Goal: Task Accomplishment & Management: Use online tool/utility

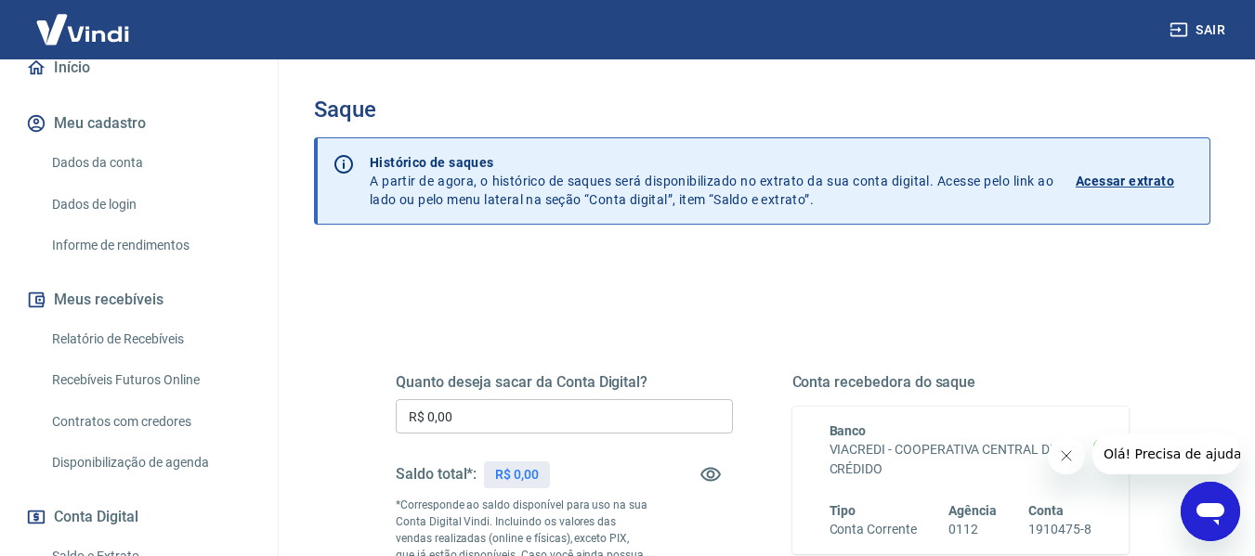
click at [1127, 183] on p "Acessar extrato" at bounding box center [1124, 181] width 98 height 19
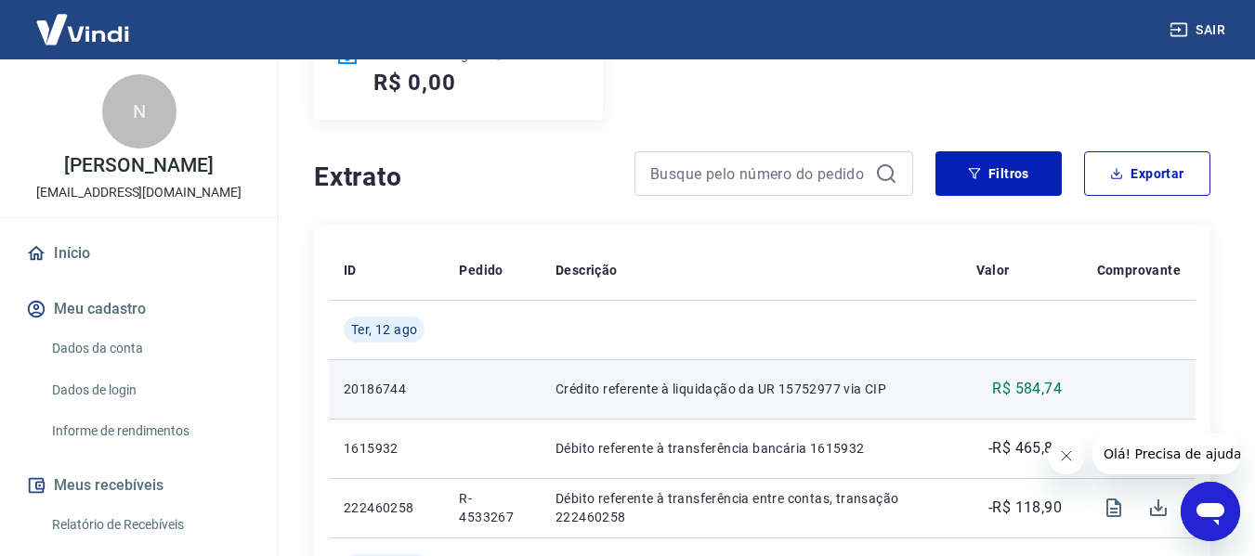
scroll to position [93, 0]
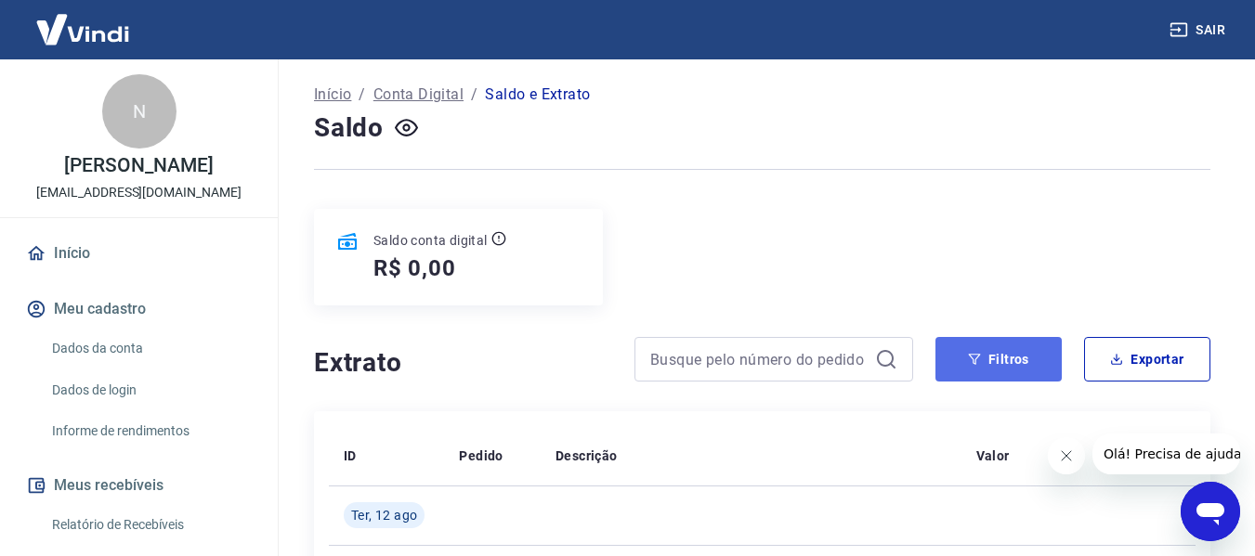
click at [969, 357] on icon "button" at bounding box center [974, 359] width 13 height 13
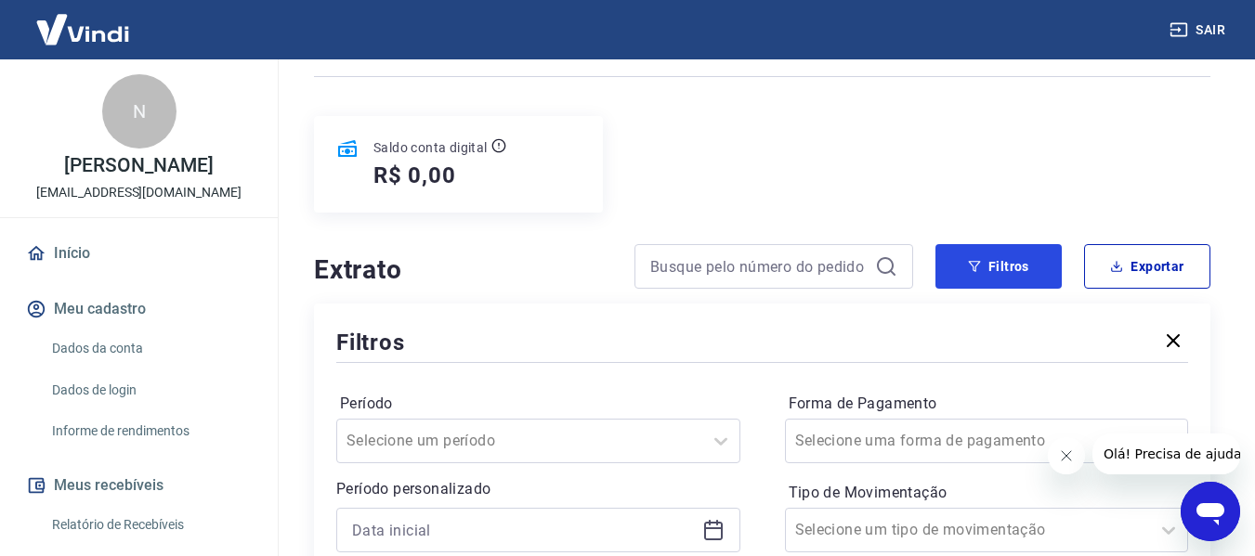
scroll to position [371, 0]
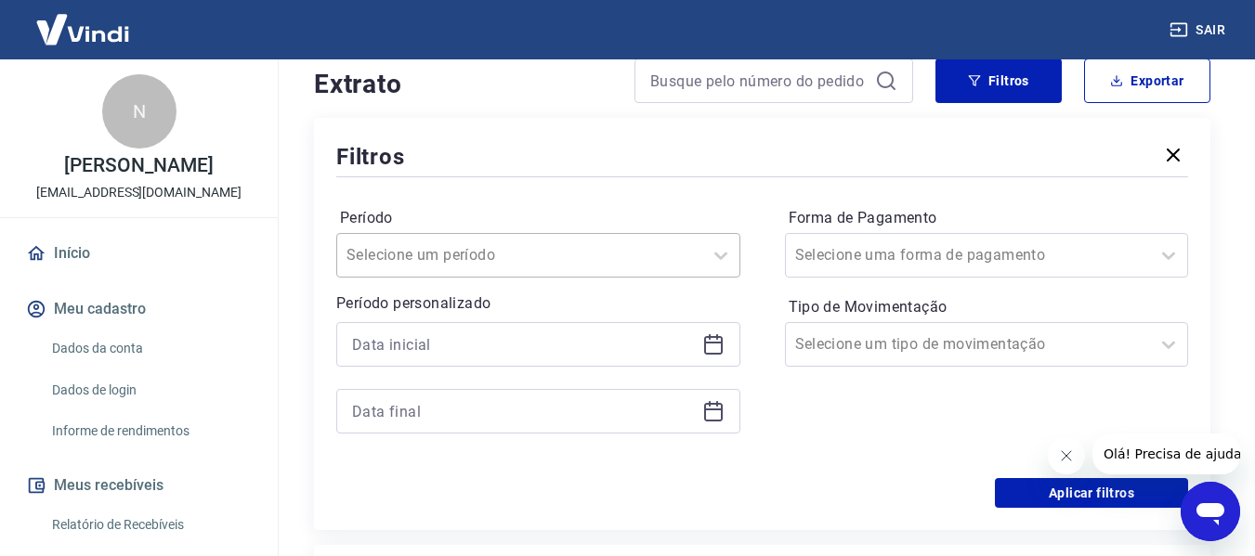
click at [638, 254] on div at bounding box center [519, 255] width 346 height 26
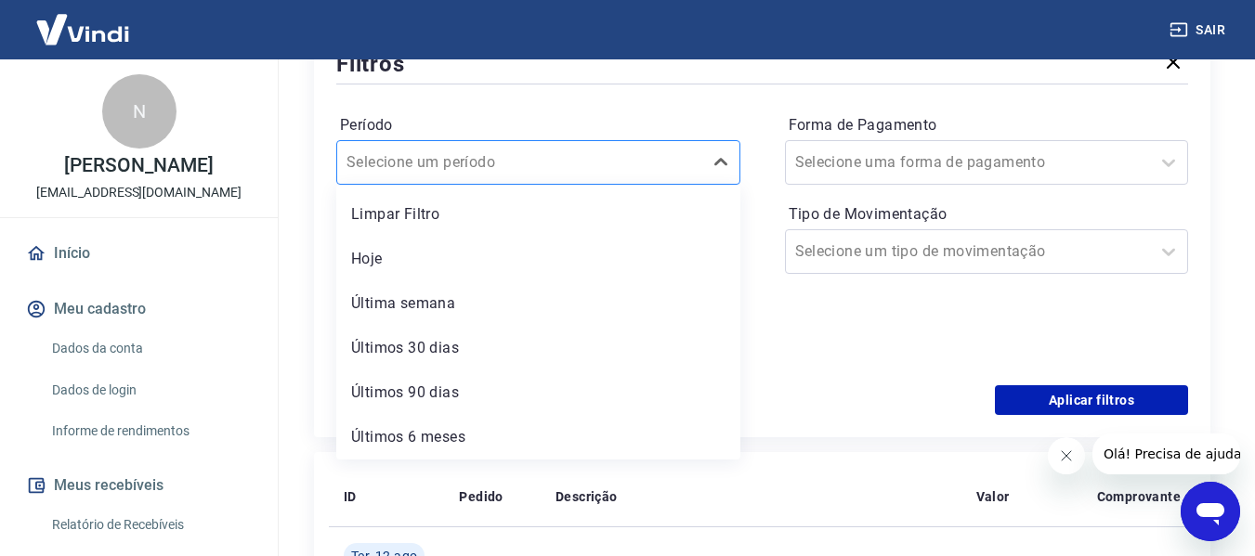
scroll to position [557, 0]
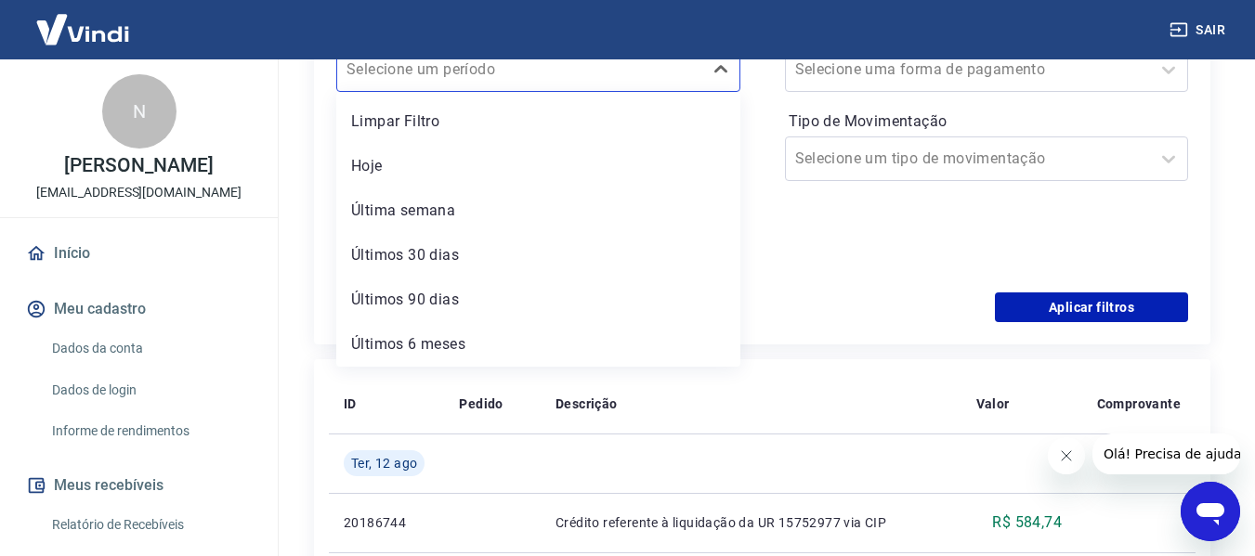
click at [843, 258] on div "Forma de Pagamento Selecione uma forma de pagamento Tipo de Movimentação Seleci…" at bounding box center [987, 144] width 404 height 253
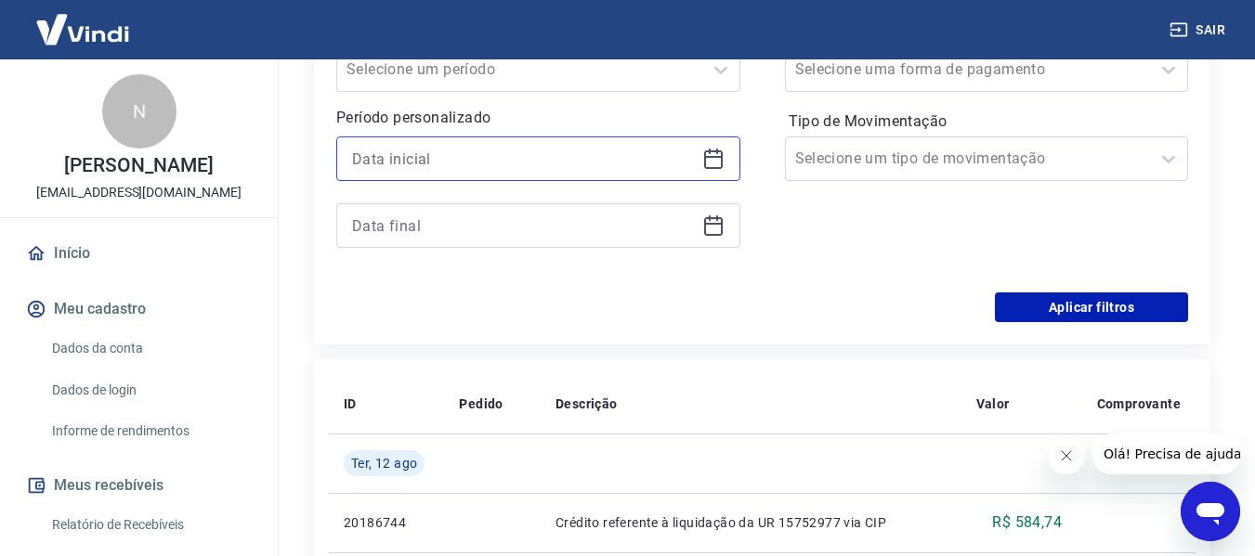
click at [525, 149] on input at bounding box center [523, 159] width 343 height 28
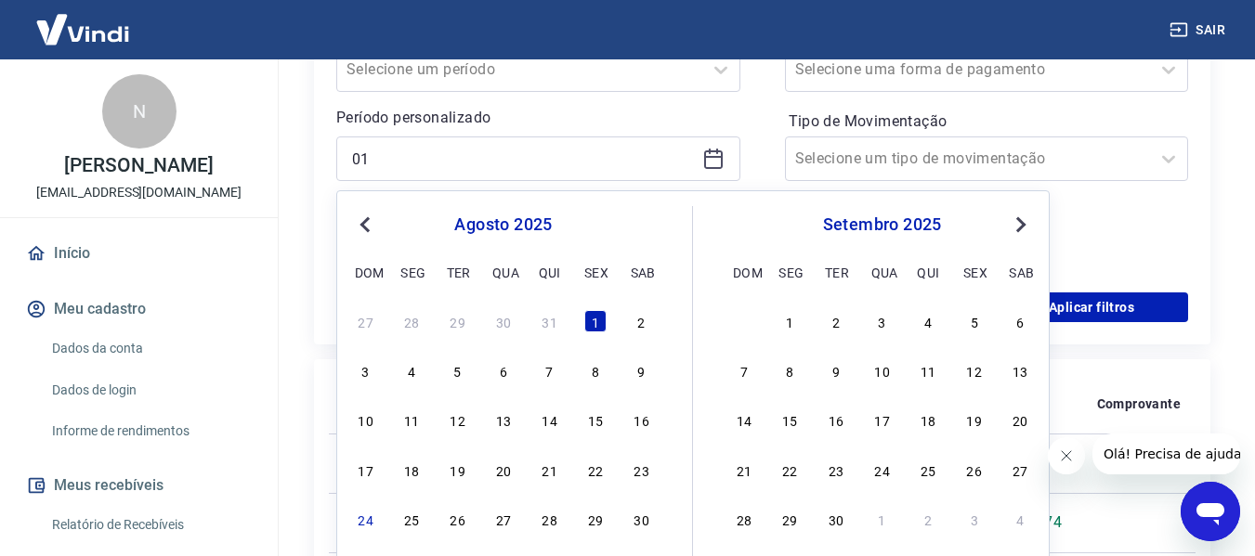
click at [367, 222] on span "Previous Month" at bounding box center [367, 224] width 0 height 21
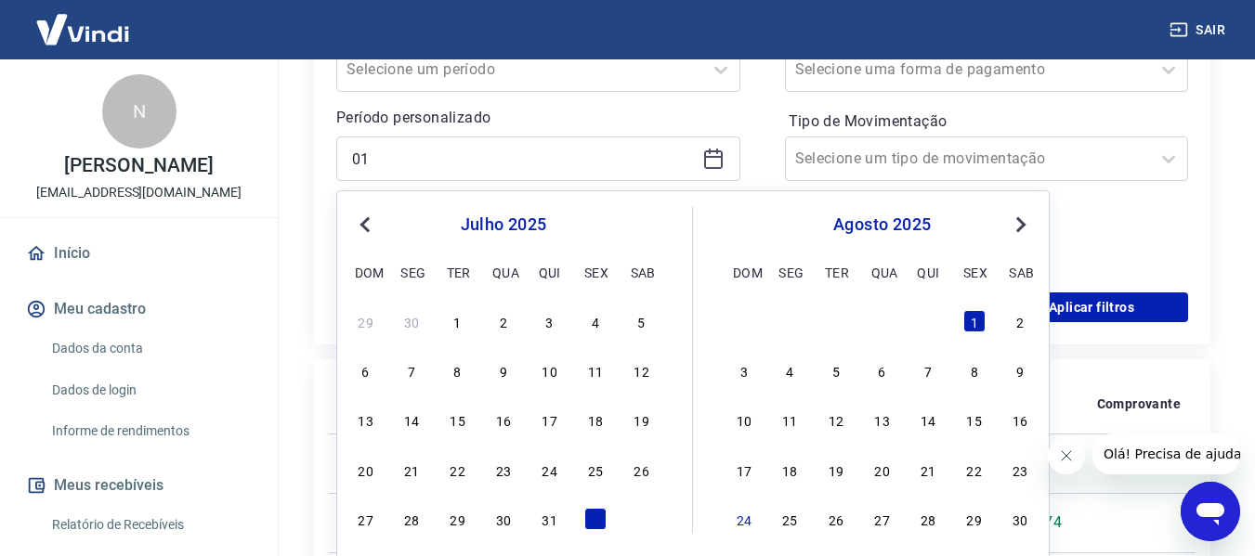
click at [367, 222] on span "Previous Month" at bounding box center [367, 224] width 0 height 21
click at [459, 321] on div "1" at bounding box center [458, 321] width 22 height 22
type input "[DATE]"
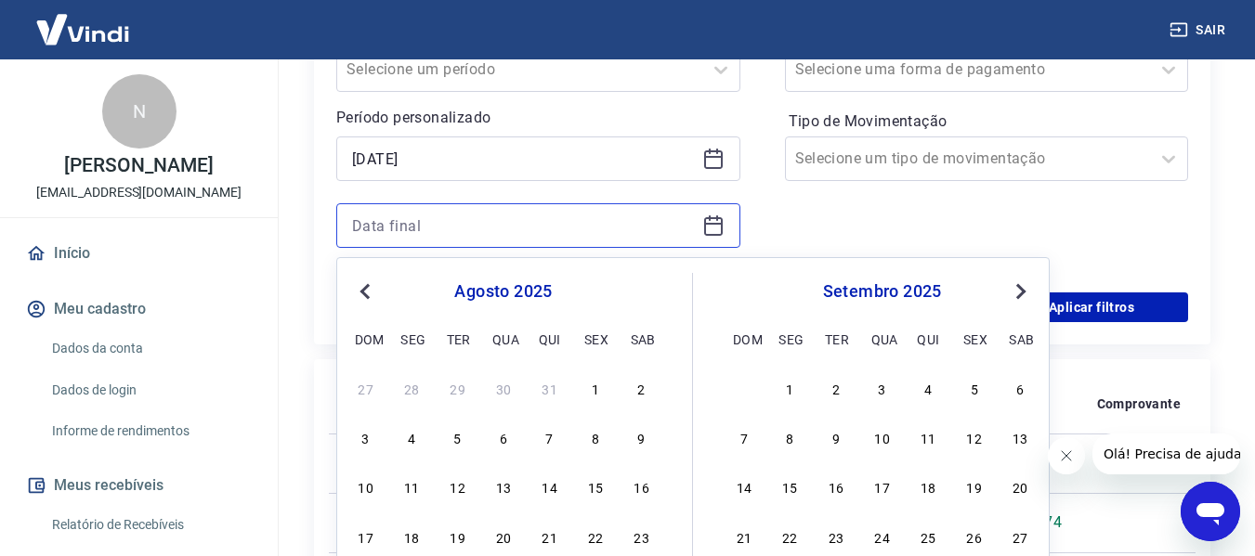
click at [600, 233] on input at bounding box center [523, 226] width 343 height 28
click at [368, 282] on button "Previous Month" at bounding box center [365, 291] width 22 height 22
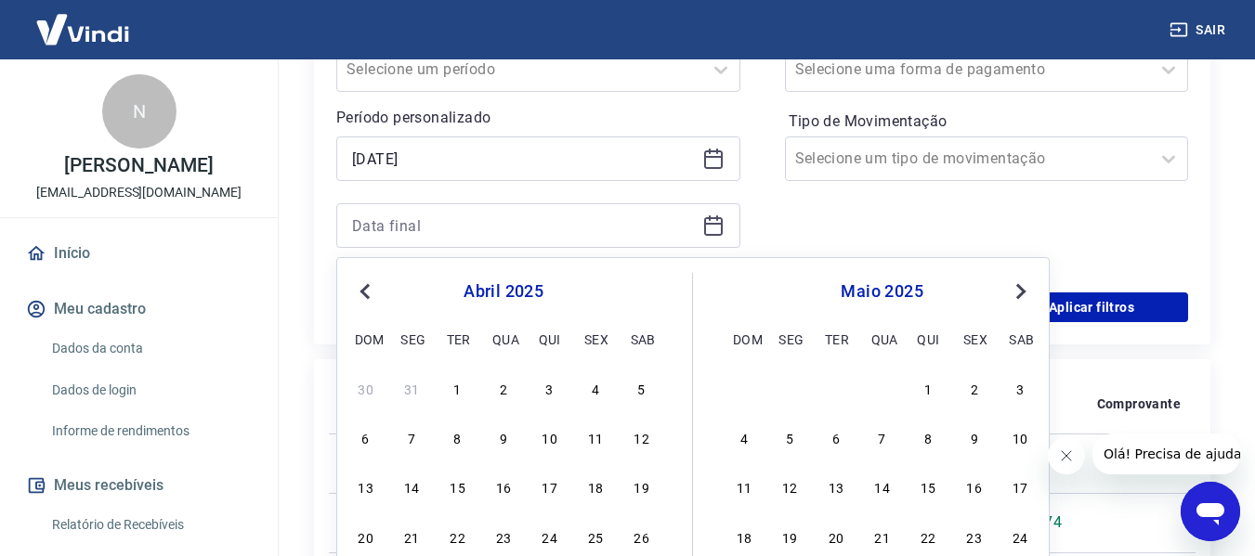
click at [368, 282] on button "Previous Month" at bounding box center [365, 291] width 22 height 22
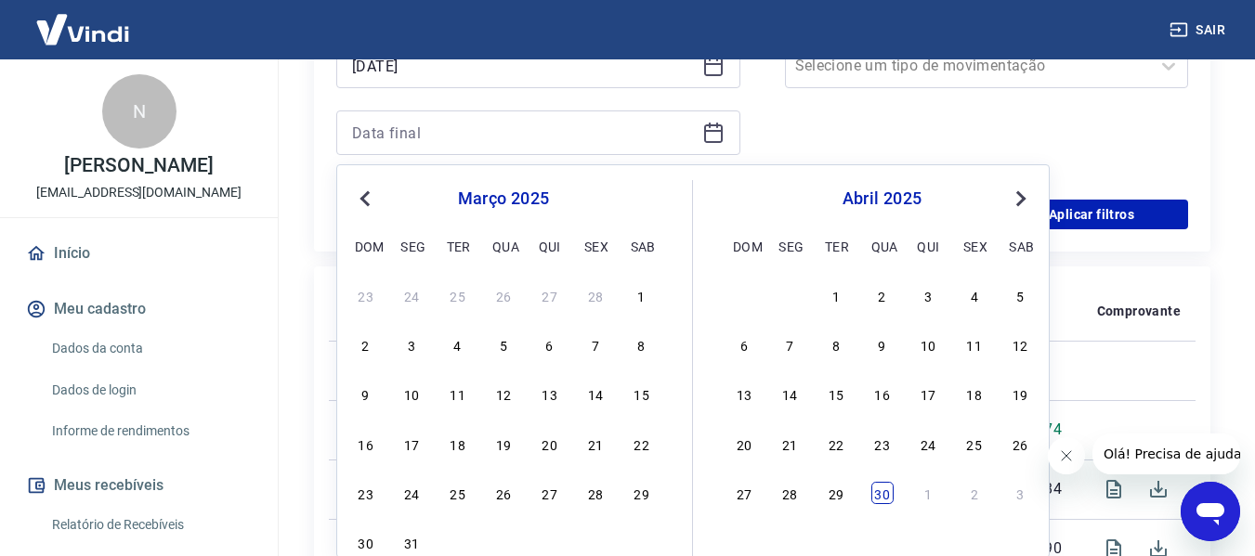
click at [881, 491] on div "30" at bounding box center [882, 493] width 22 height 22
type input "[DATE]"
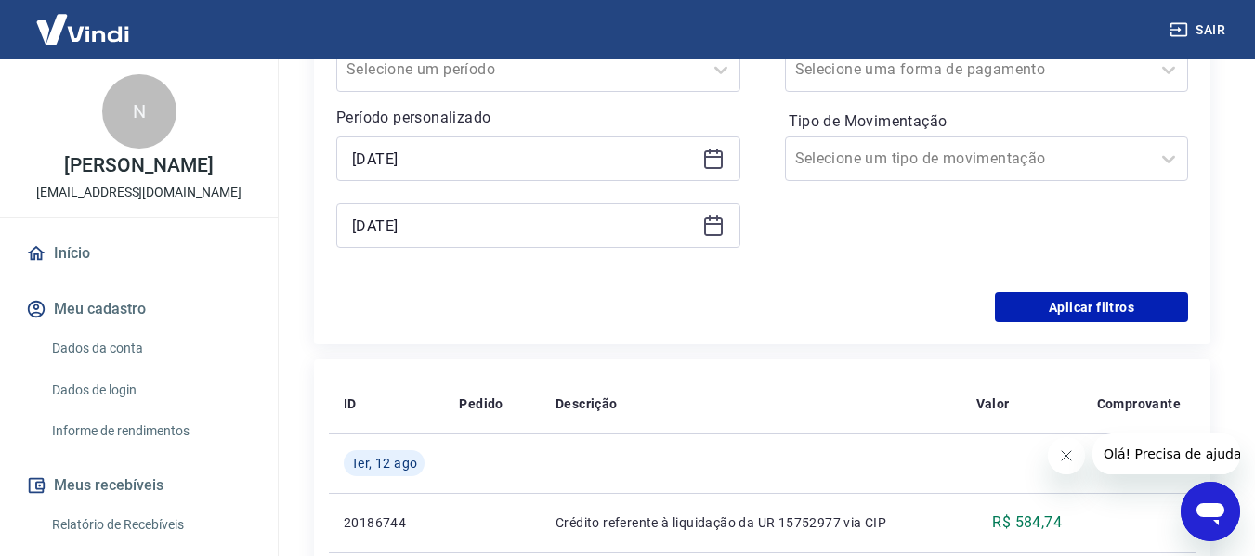
scroll to position [464, 0]
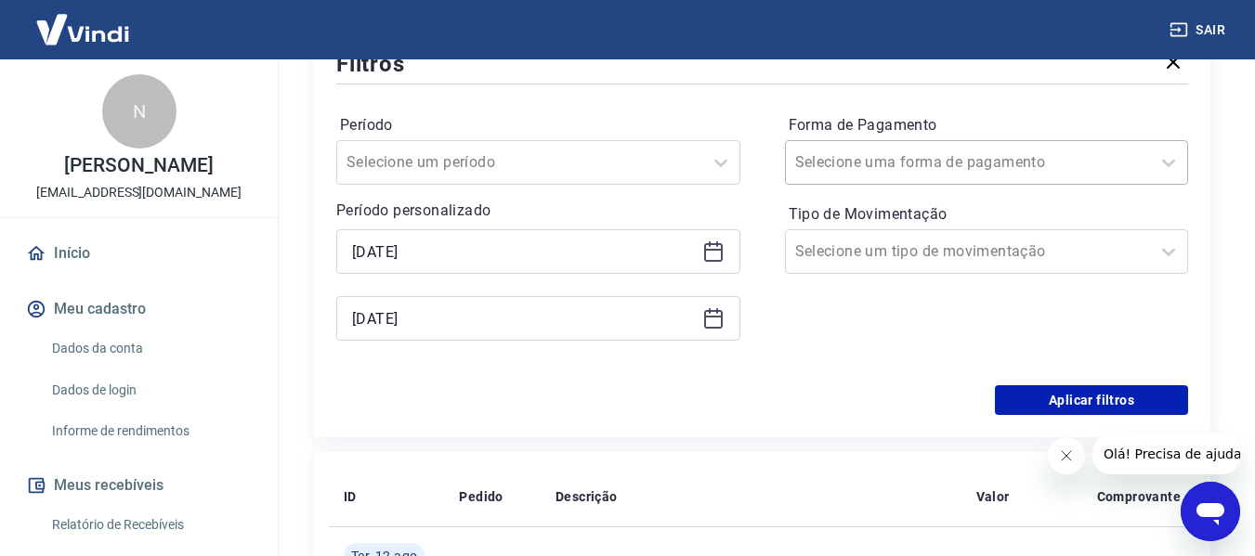
click at [936, 161] on input "Forma de Pagamento" at bounding box center [889, 162] width 188 height 22
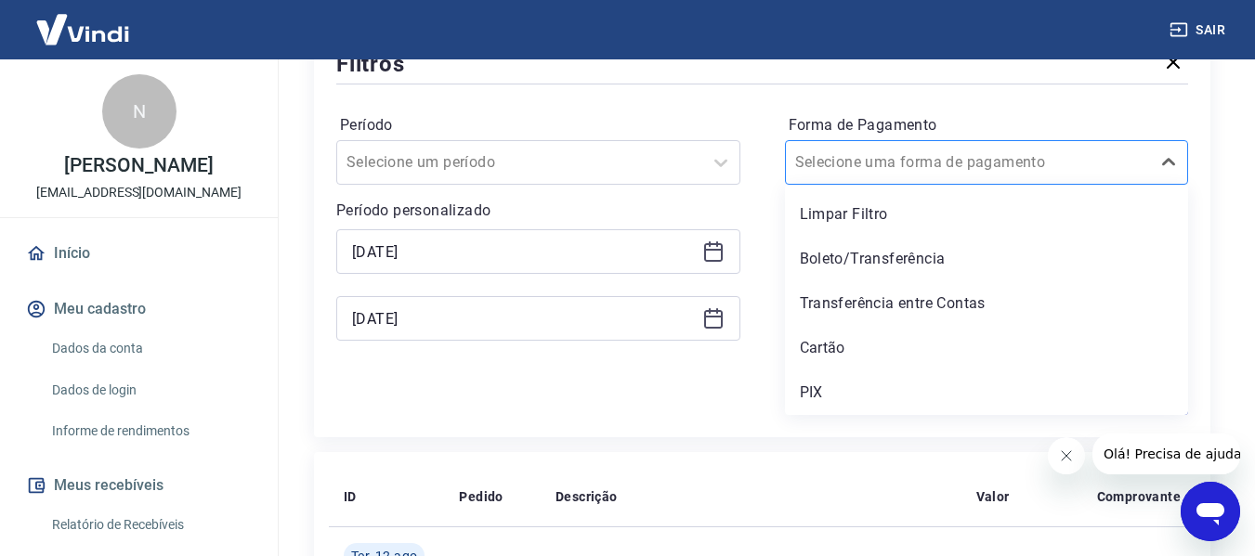
click at [936, 161] on input "Forma de Pagamento" at bounding box center [889, 162] width 188 height 22
click at [1056, 214] on div "Limpar Filtro" at bounding box center [987, 214] width 404 height 37
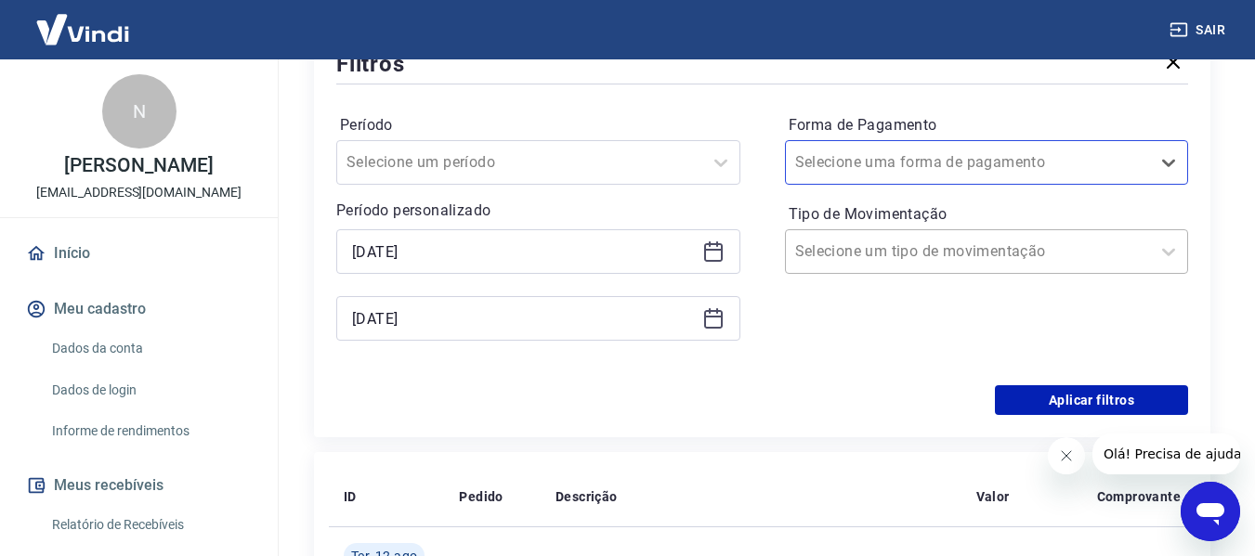
click at [998, 254] on div at bounding box center [968, 252] width 346 height 26
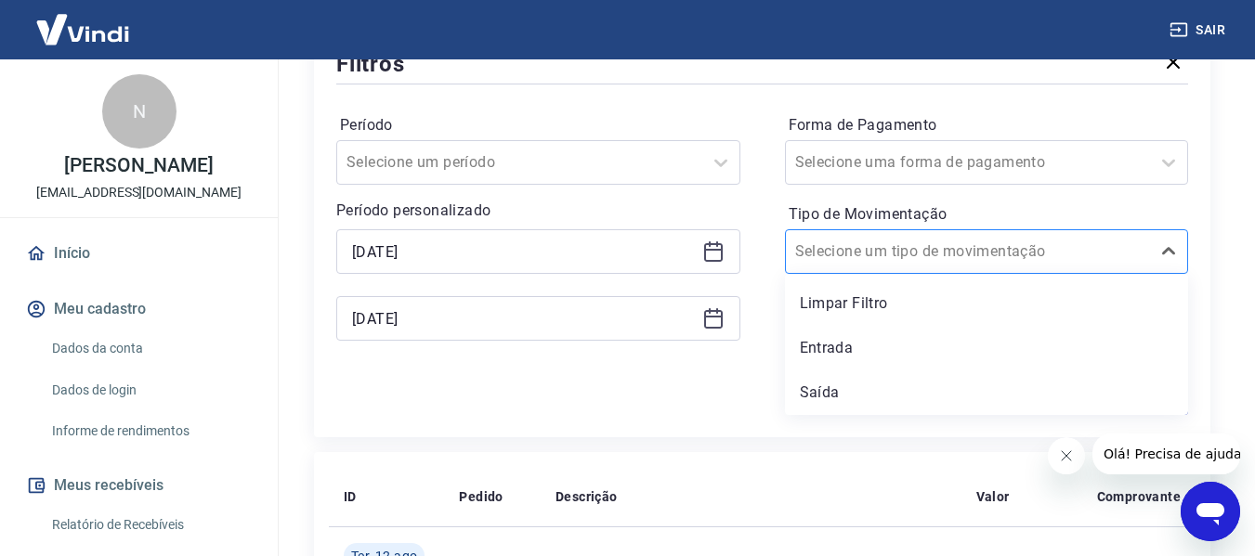
click at [998, 254] on div at bounding box center [968, 252] width 346 height 26
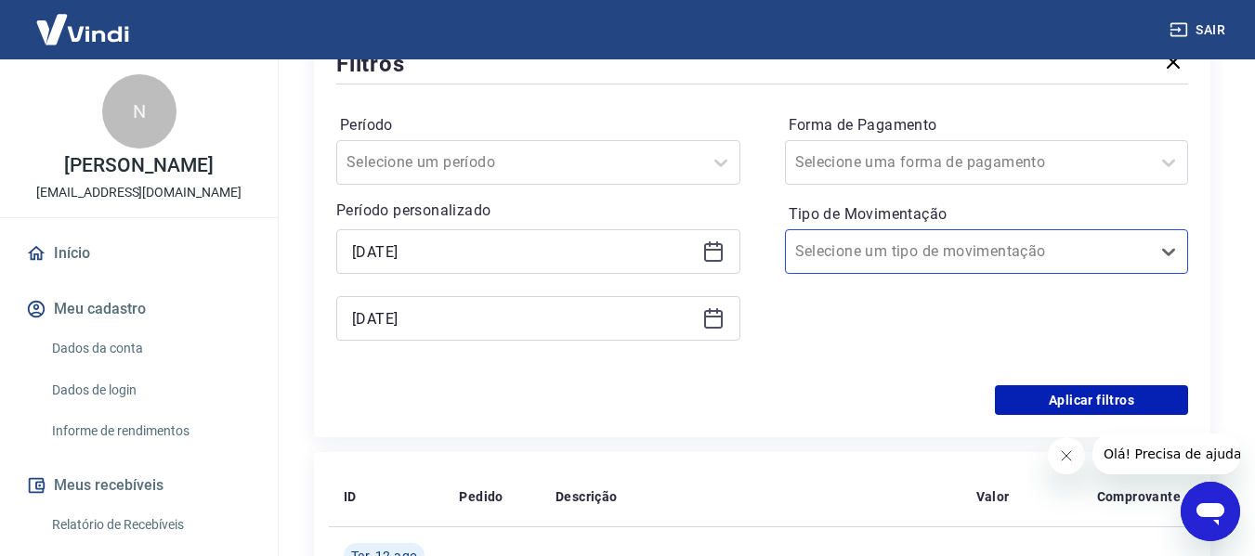
scroll to position [557, 0]
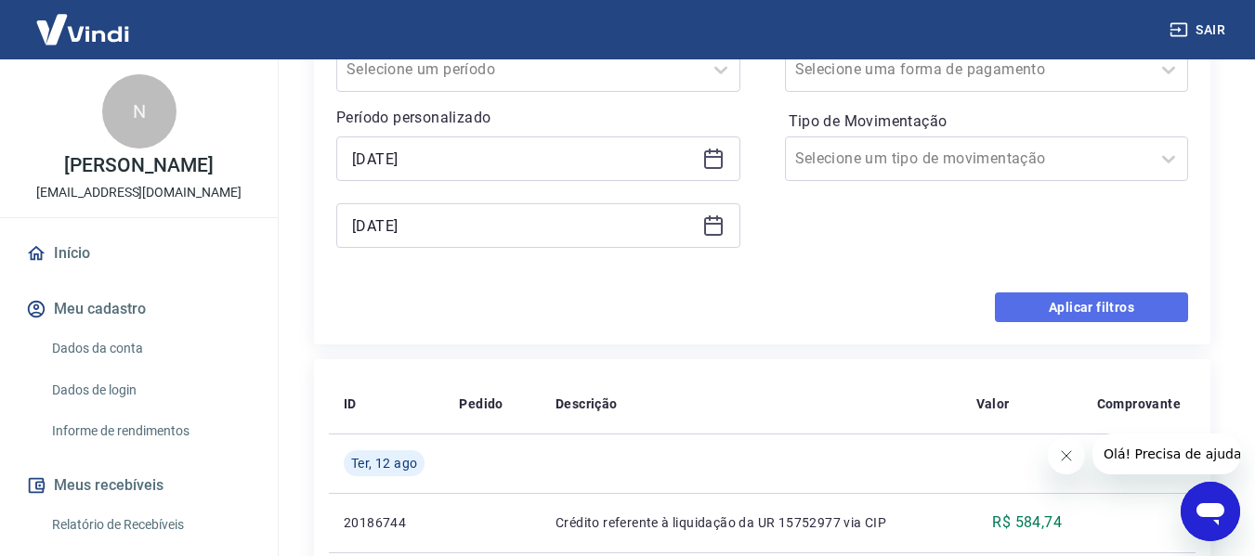
click at [1092, 315] on button "Aplicar filtros" at bounding box center [1091, 308] width 193 height 30
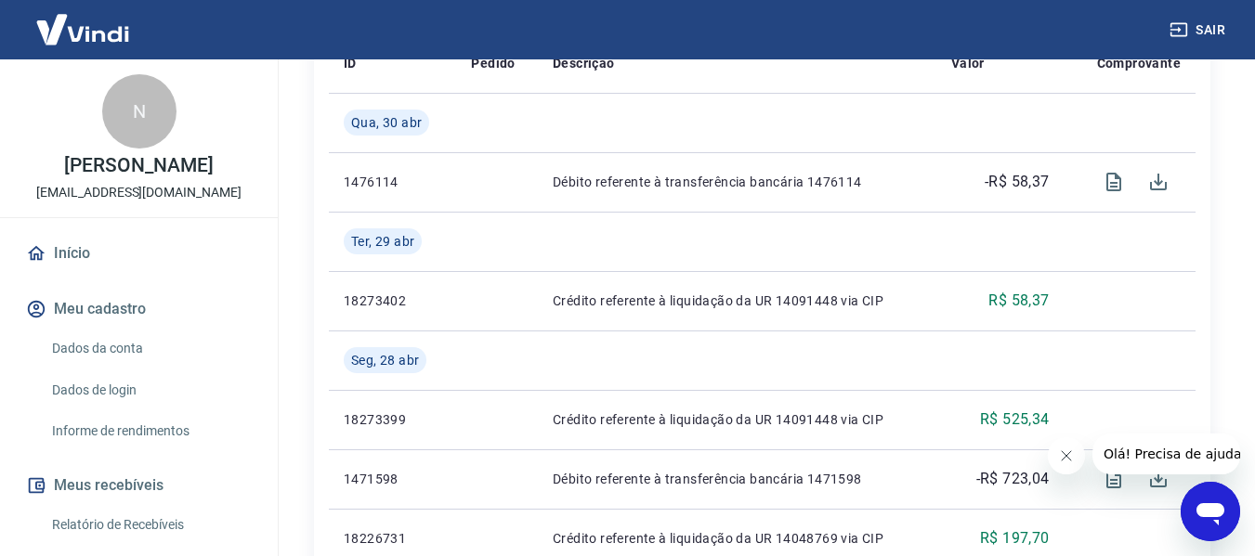
scroll to position [114, 0]
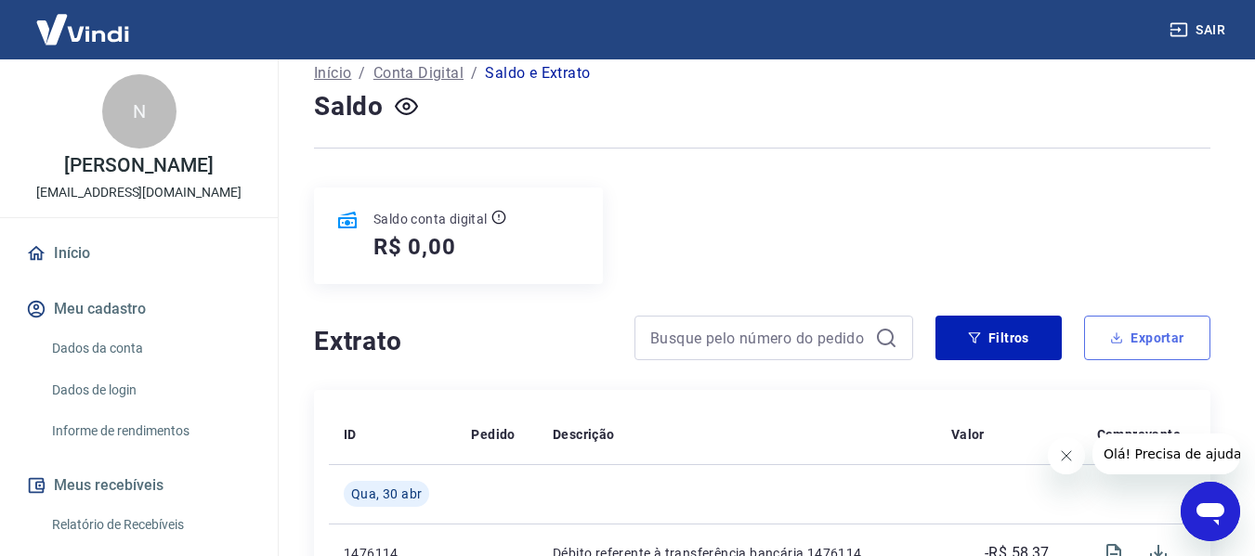
click at [1132, 335] on button "Exportar" at bounding box center [1147, 338] width 126 height 45
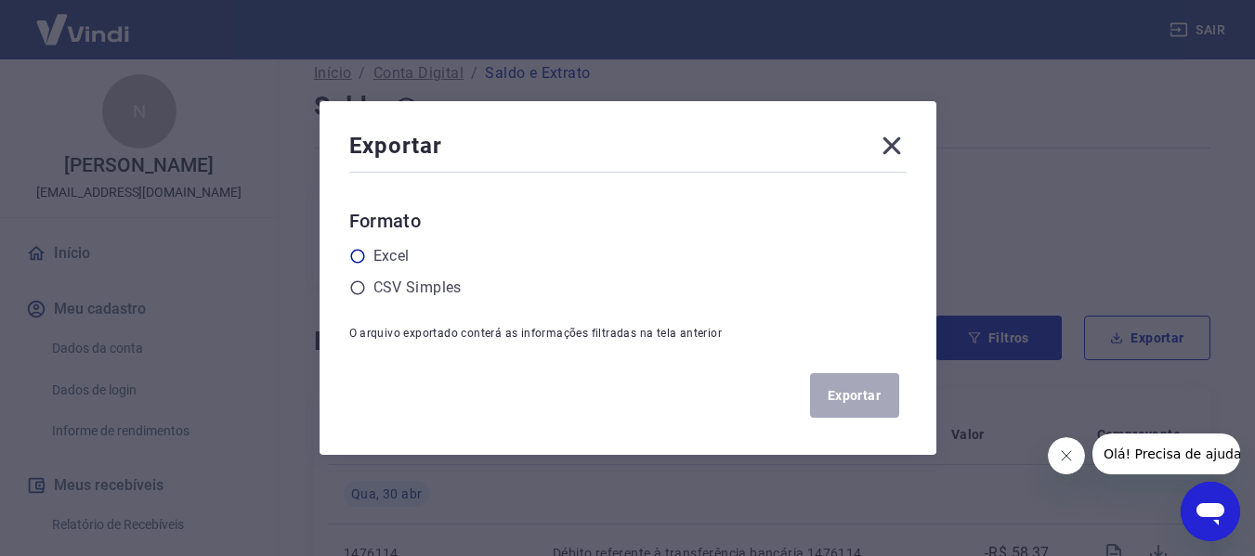
click at [364, 255] on icon at bounding box center [357, 256] width 17 height 17
click at [0, 0] on input "radio" at bounding box center [0, 0] width 0 height 0
click at [852, 400] on button "Exportar" at bounding box center [854, 395] width 89 height 45
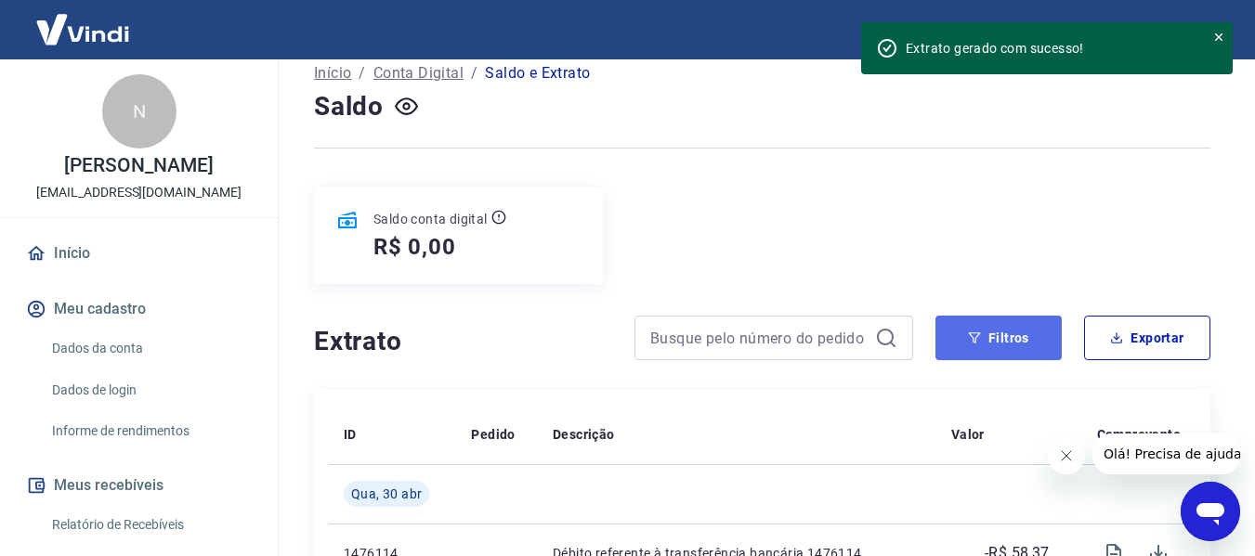
click at [1023, 345] on button "Filtros" at bounding box center [998, 338] width 126 height 45
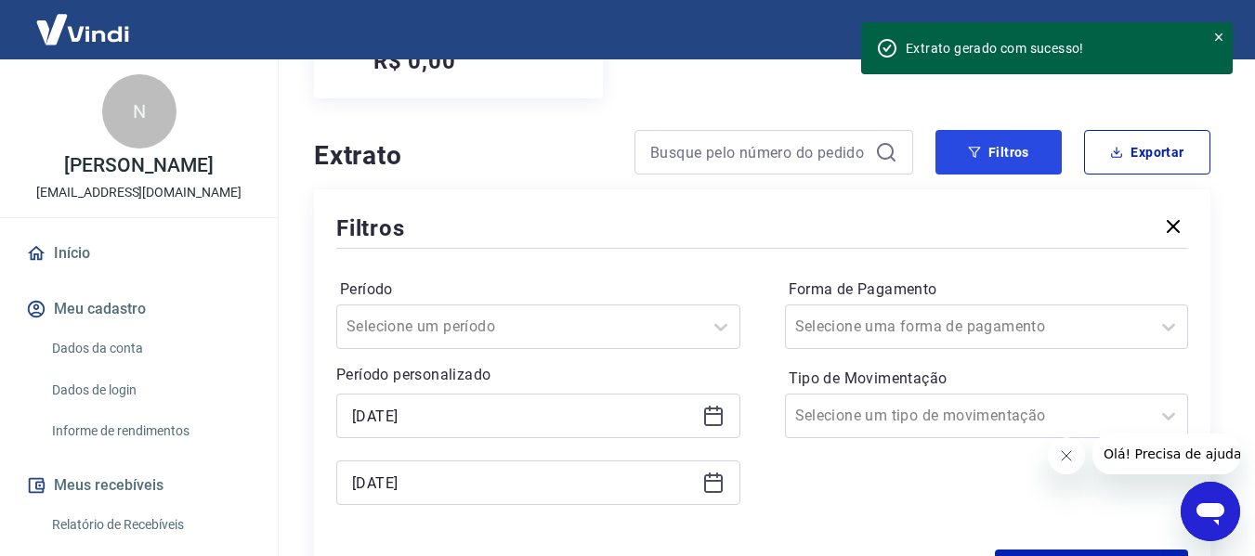
scroll to position [393, 0]
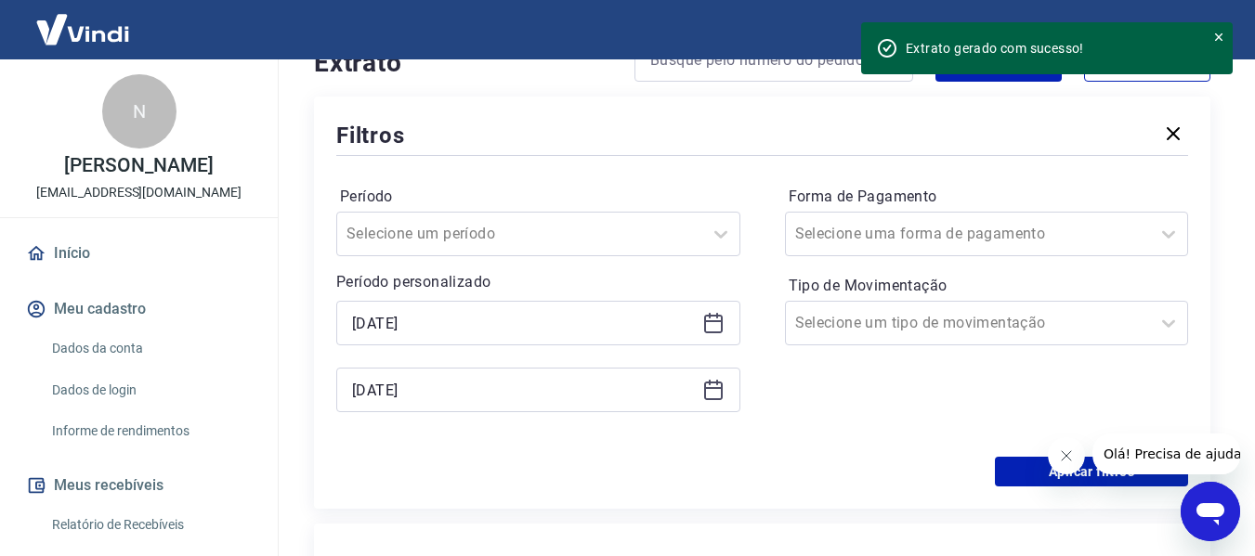
click at [716, 331] on icon at bounding box center [713, 323] width 22 height 22
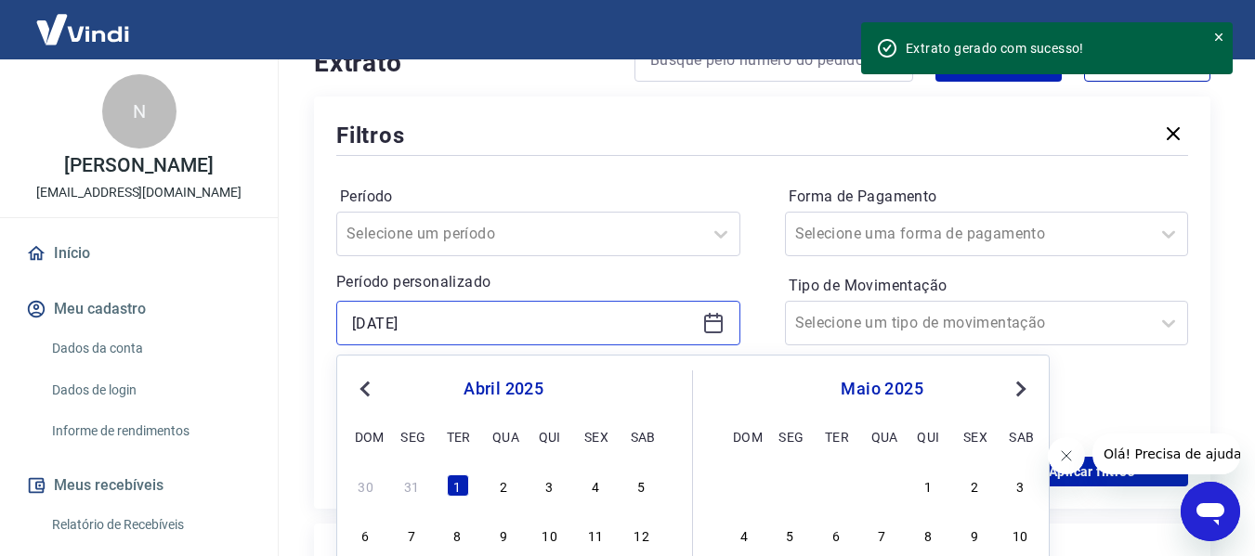
scroll to position [486, 0]
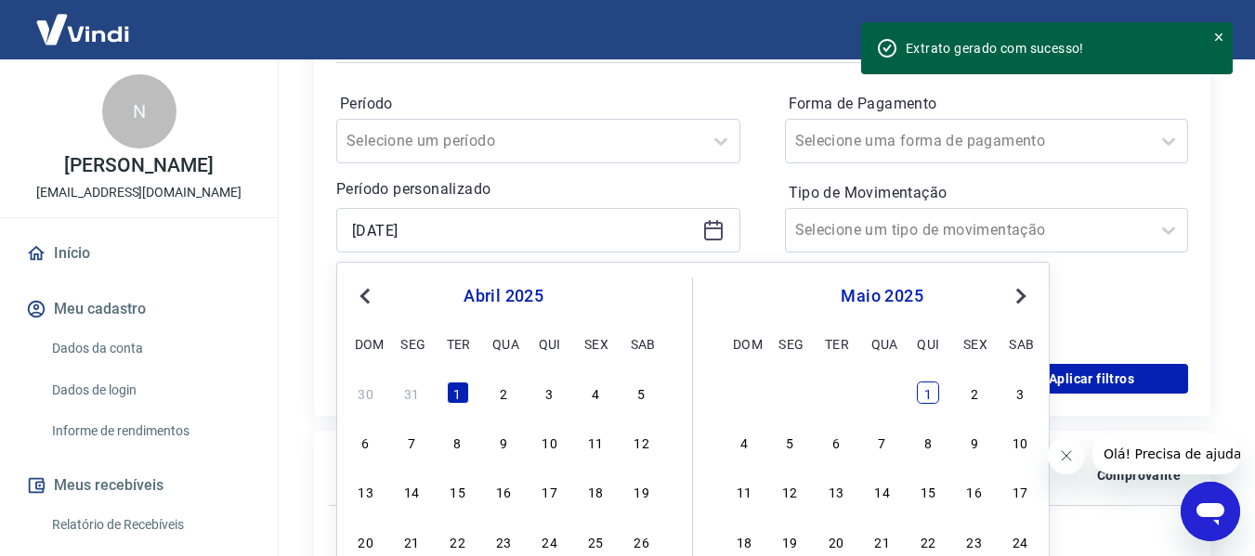
click at [932, 390] on div "1" at bounding box center [928, 393] width 22 height 22
type input "[DATE]"
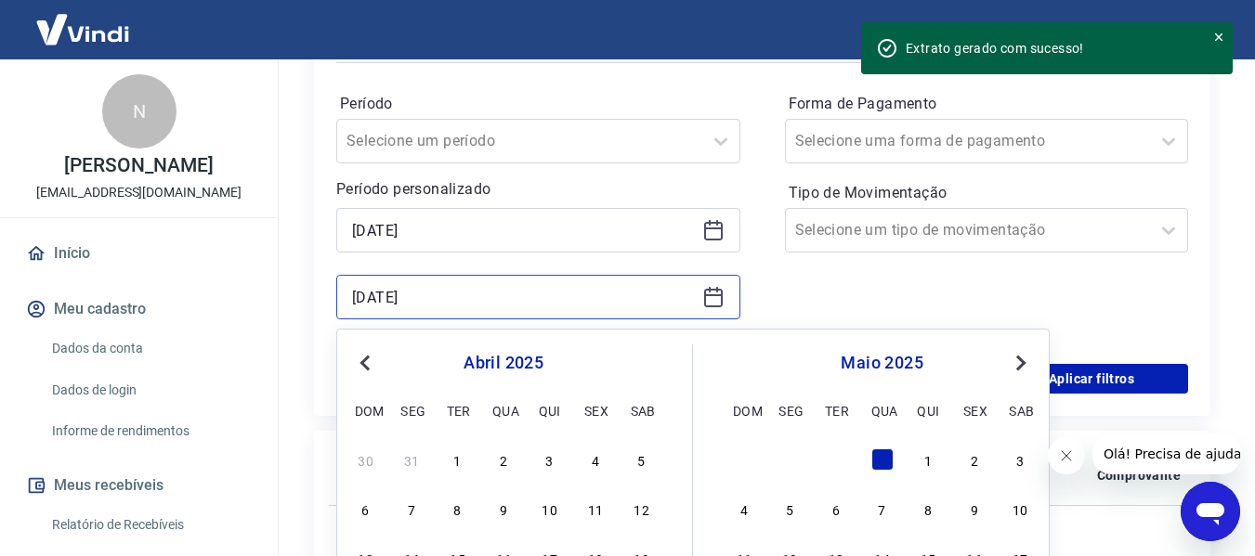
click at [660, 306] on input "[DATE]" at bounding box center [523, 297] width 343 height 28
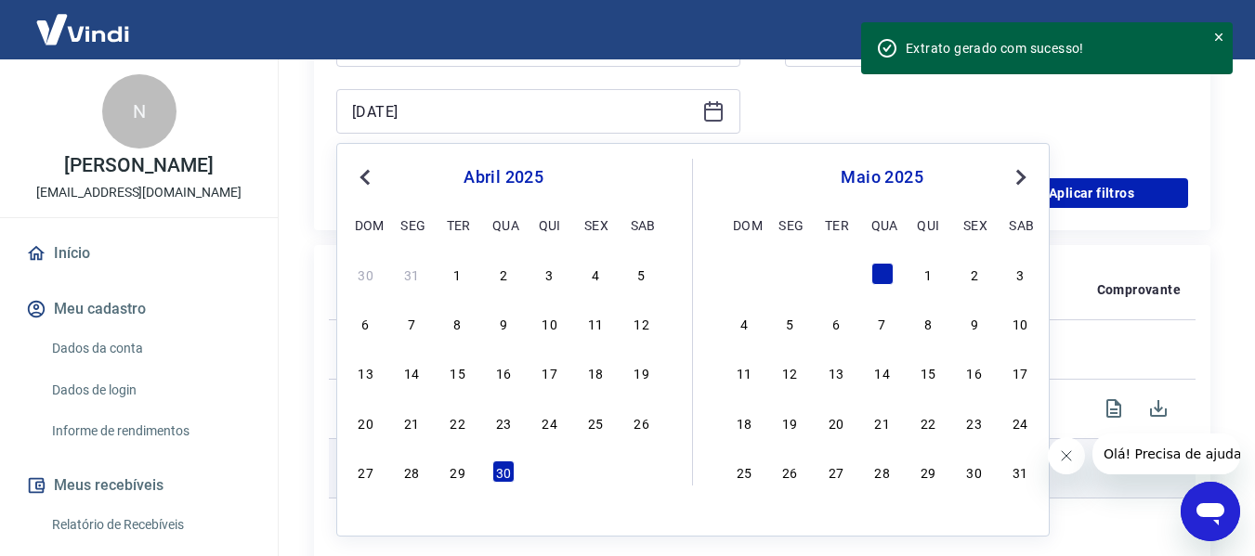
click at [1026, 475] on div "31" at bounding box center [1019, 472] width 22 height 22
type input "[DATE]"
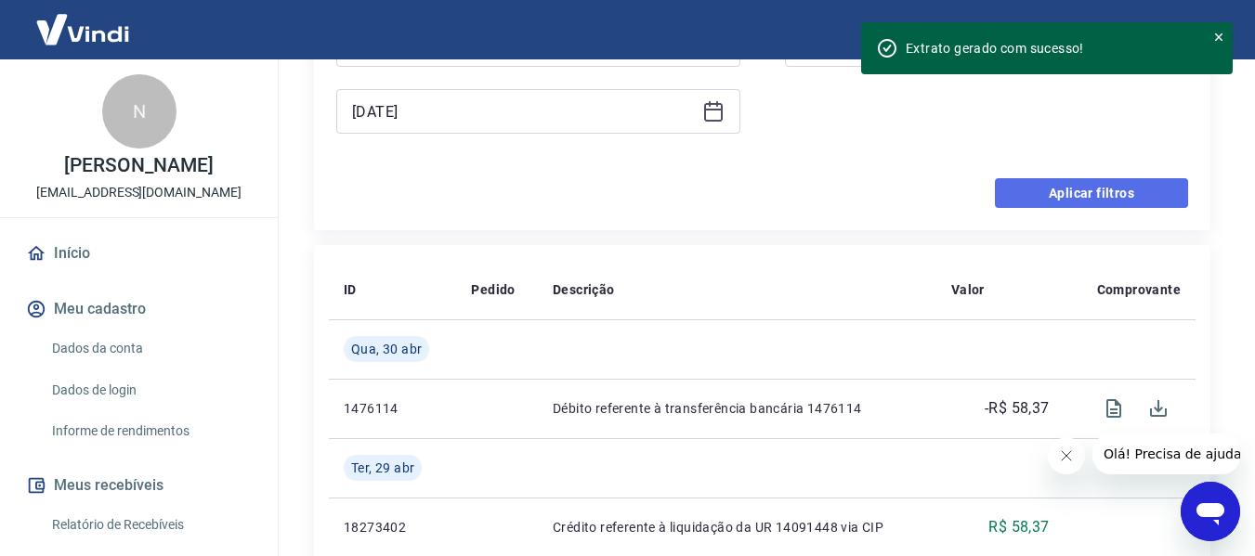
click at [1064, 198] on button "Aplicar filtros" at bounding box center [1091, 193] width 193 height 30
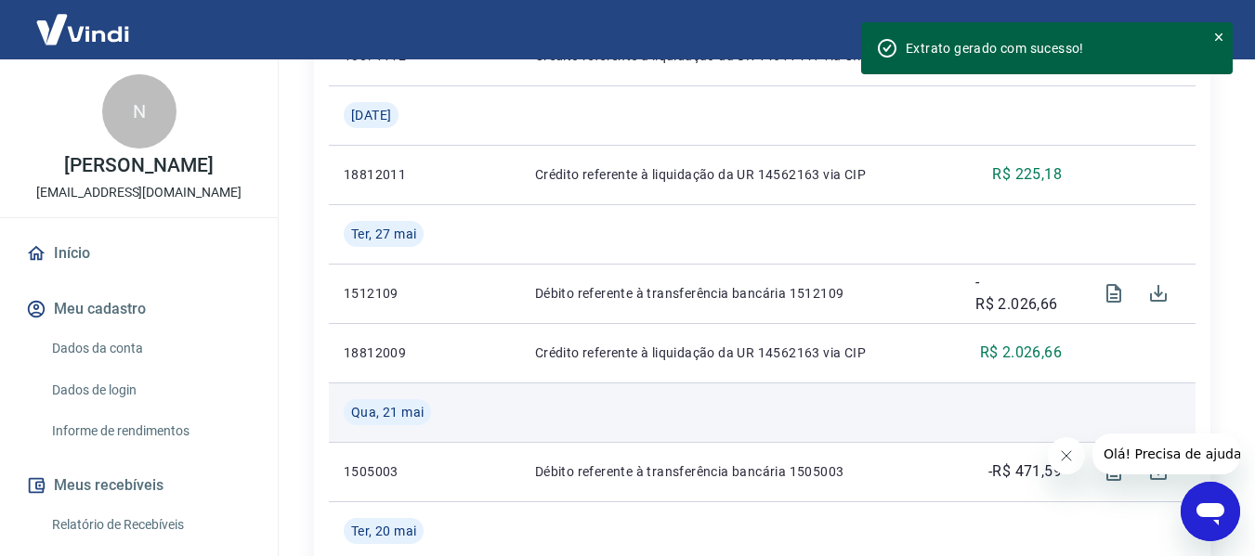
scroll to position [300, 0]
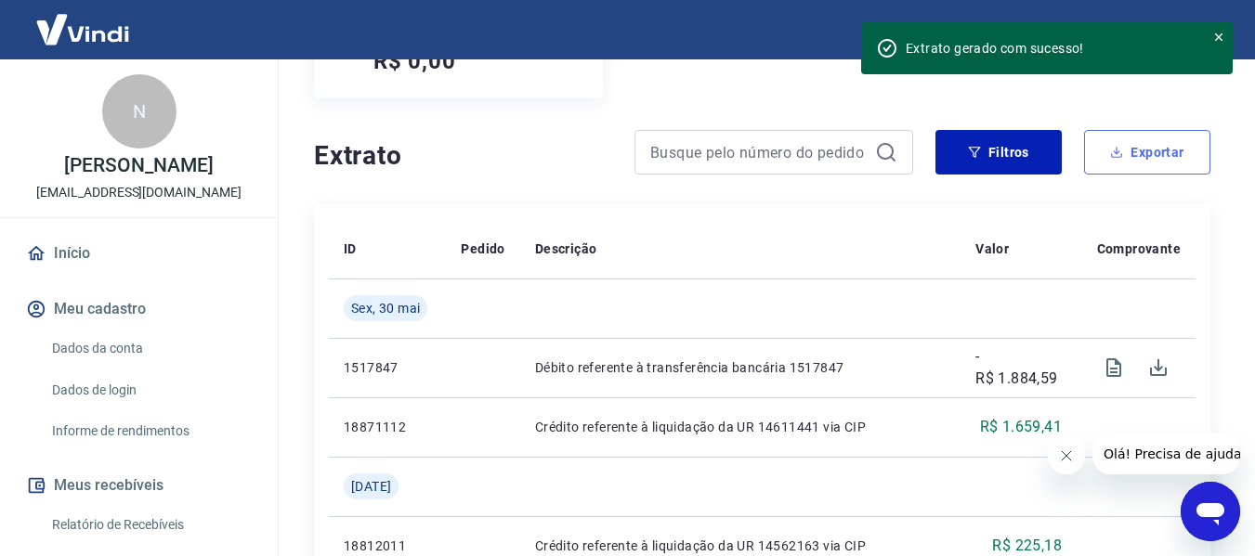
click at [1157, 157] on button "Exportar" at bounding box center [1147, 152] width 126 height 45
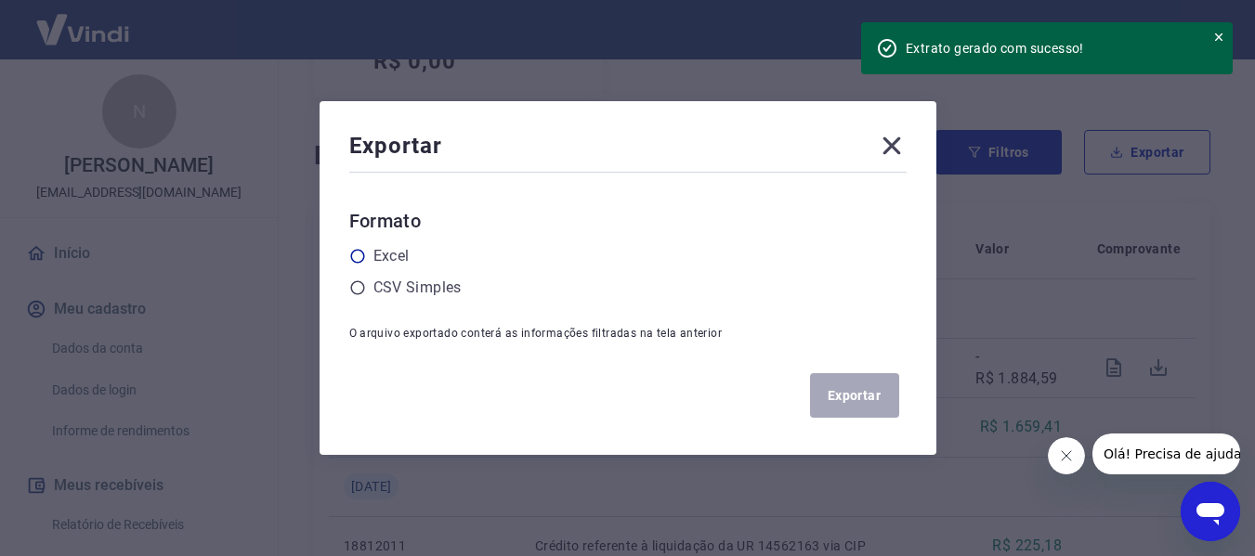
click at [407, 253] on label "Excel" at bounding box center [391, 256] width 36 height 22
click at [0, 0] on input "radio" at bounding box center [0, 0] width 0 height 0
click at [855, 393] on button "Exportar" at bounding box center [854, 395] width 89 height 45
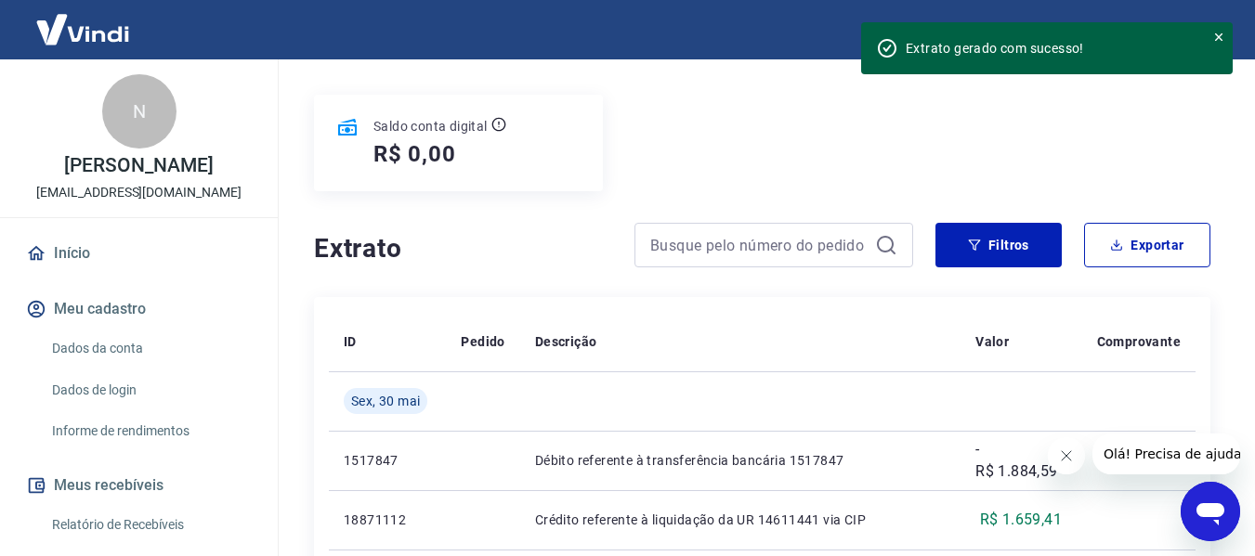
scroll to position [114, 0]
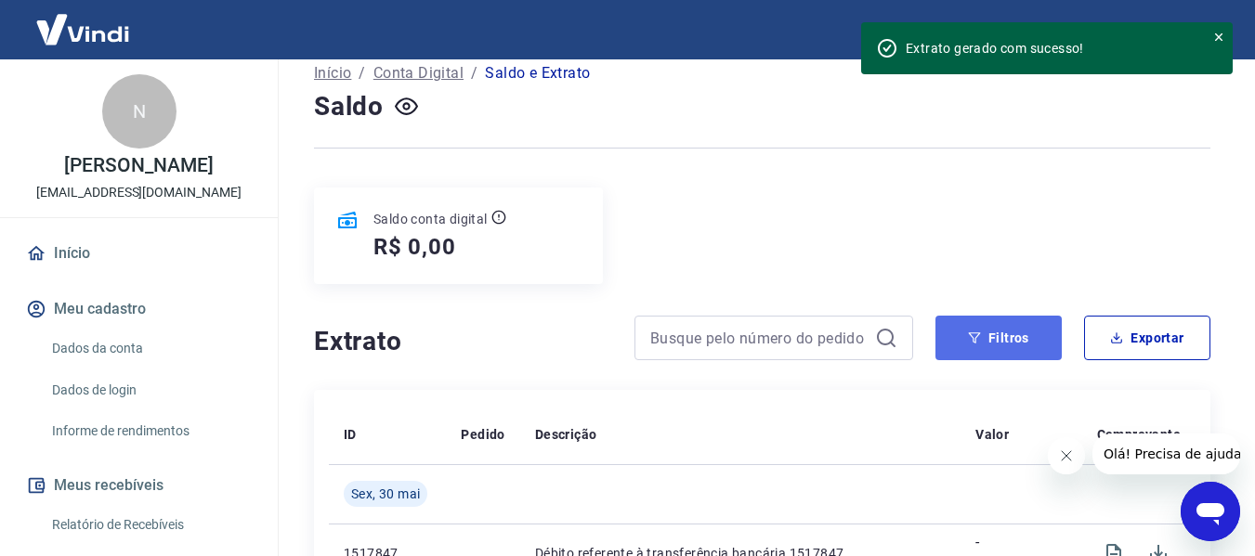
click at [1026, 333] on button "Filtros" at bounding box center [998, 338] width 126 height 45
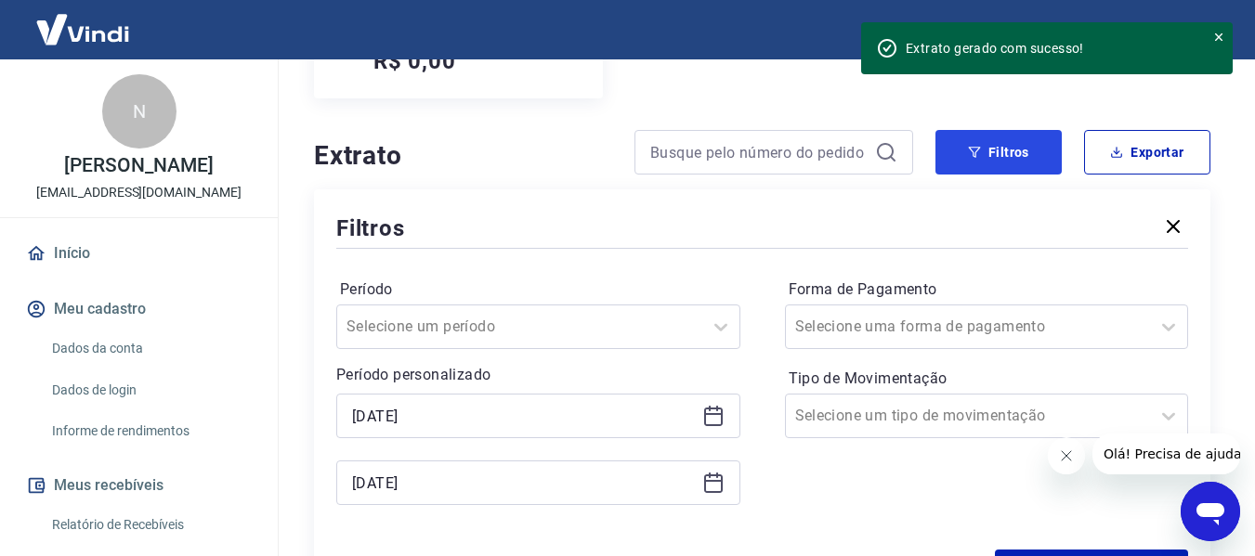
scroll to position [393, 0]
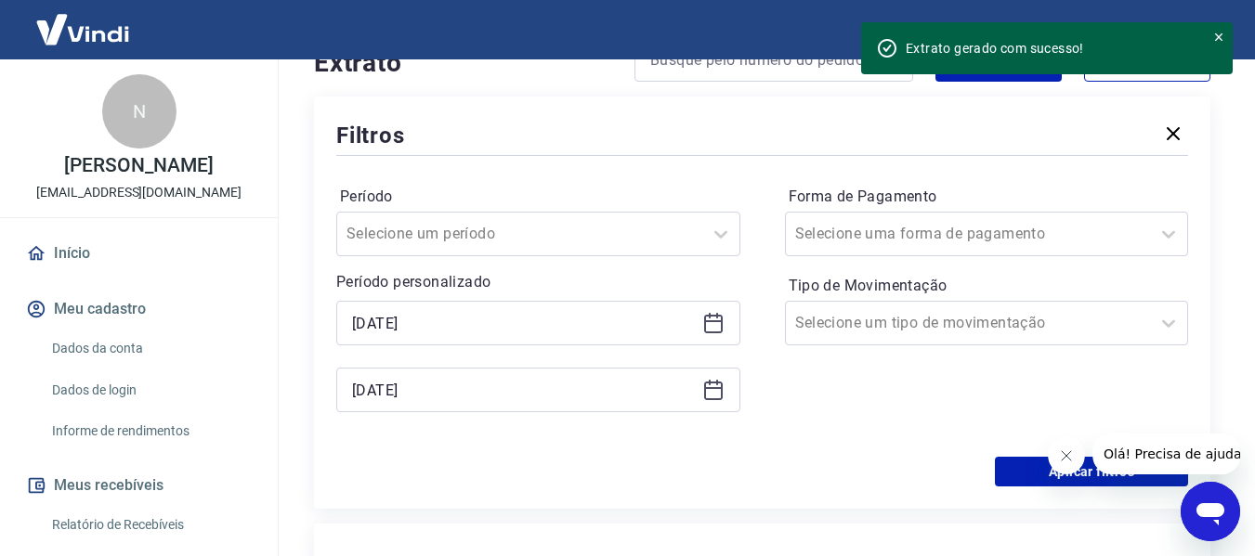
click at [607, 341] on div "[DATE]" at bounding box center [538, 323] width 404 height 45
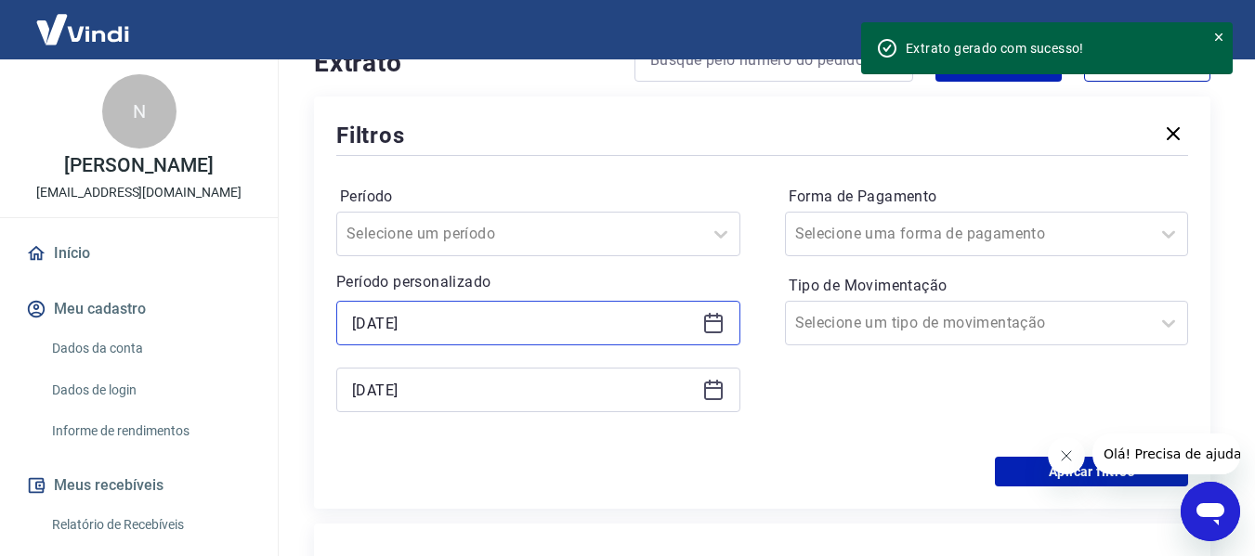
click at [605, 327] on input "[DATE]" at bounding box center [523, 323] width 343 height 28
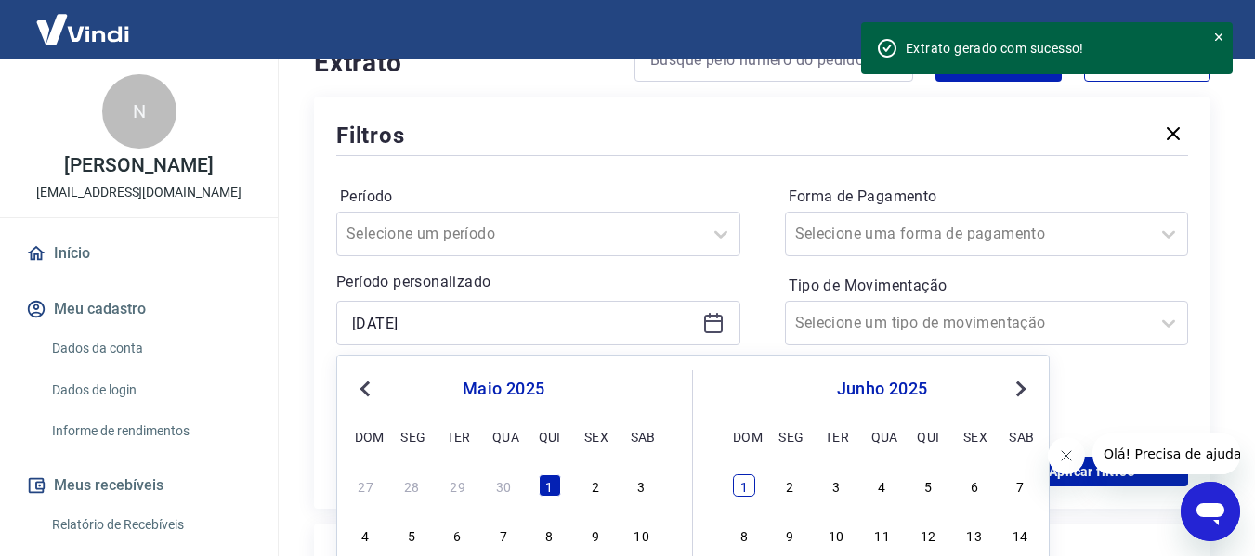
click at [746, 488] on div "1" at bounding box center [744, 486] width 22 height 22
type input "[DATE]"
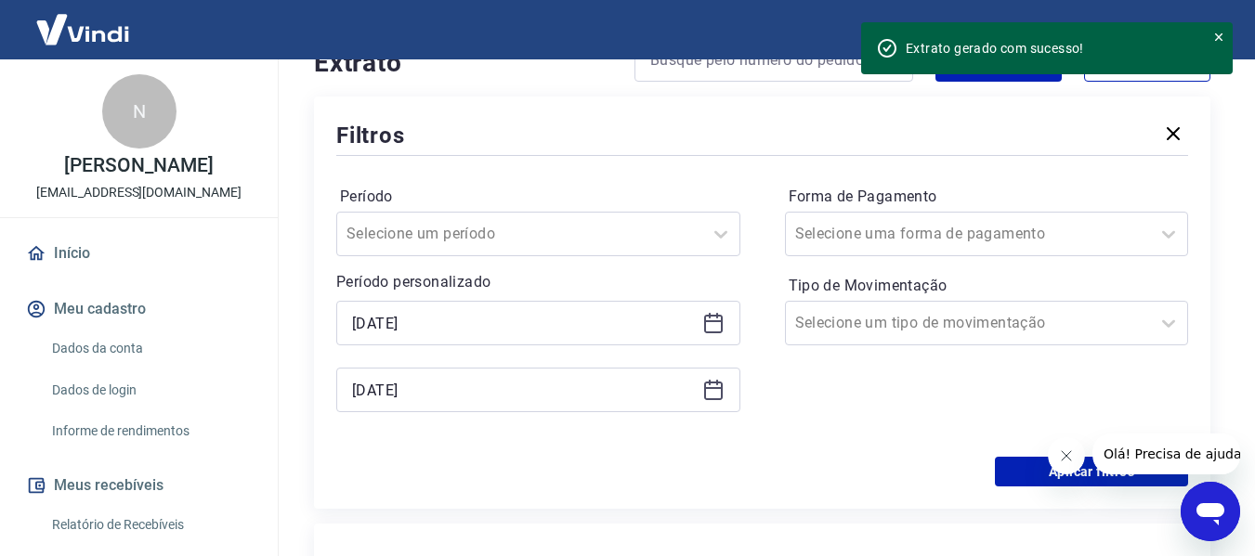
click at [715, 389] on icon at bounding box center [713, 388] width 19 height 2
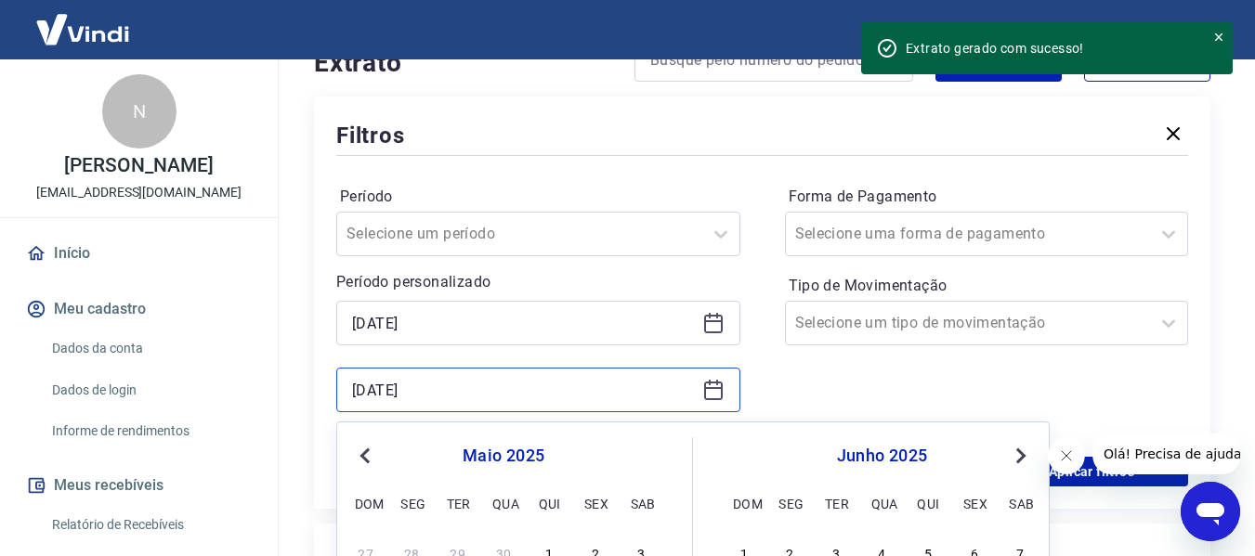
scroll to position [671, 0]
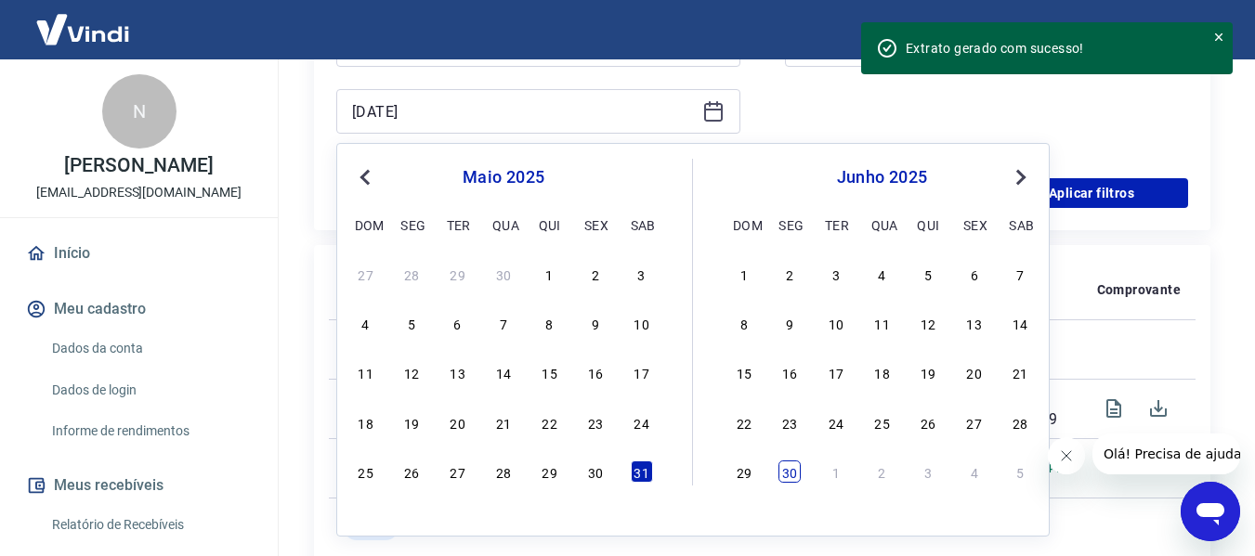
click at [787, 472] on div "30" at bounding box center [789, 472] width 22 height 22
type input "[DATE]"
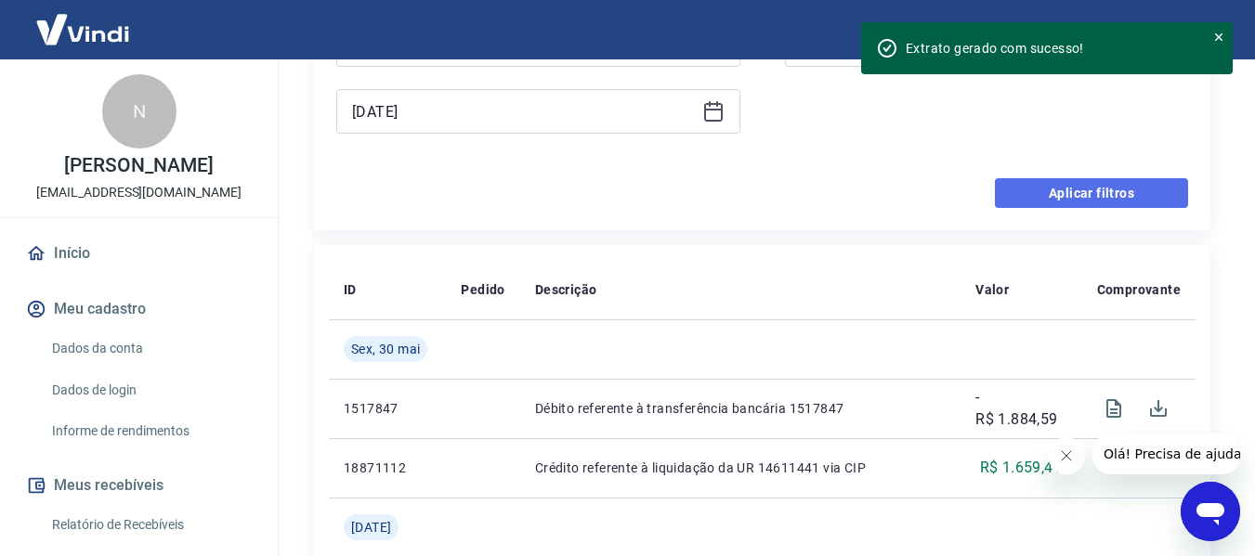
click at [1089, 189] on button "Aplicar filtros" at bounding box center [1091, 193] width 193 height 30
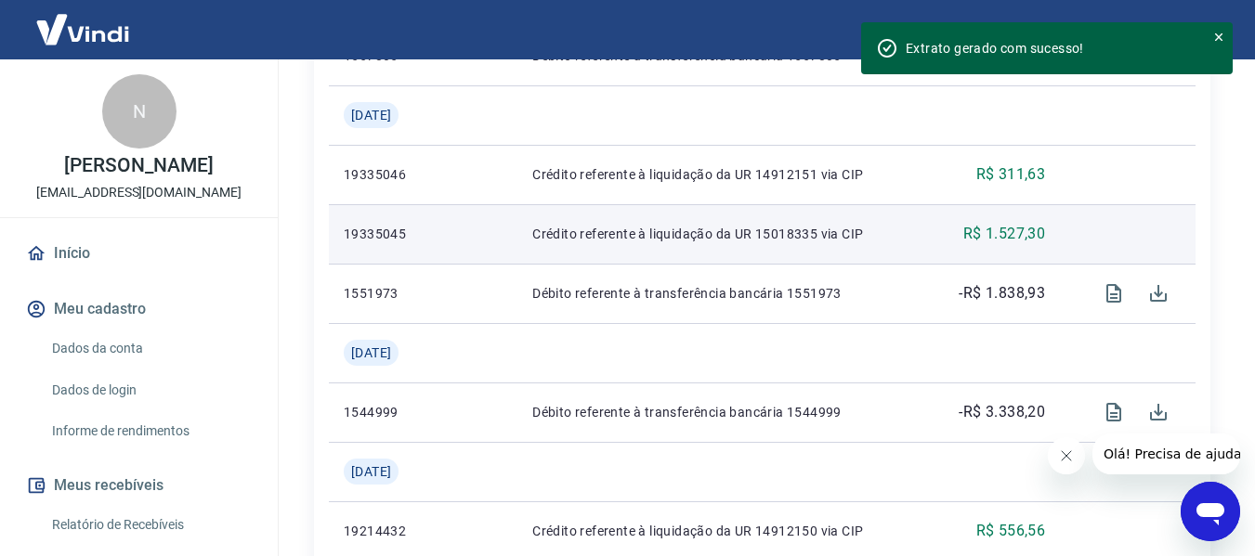
scroll to position [300, 0]
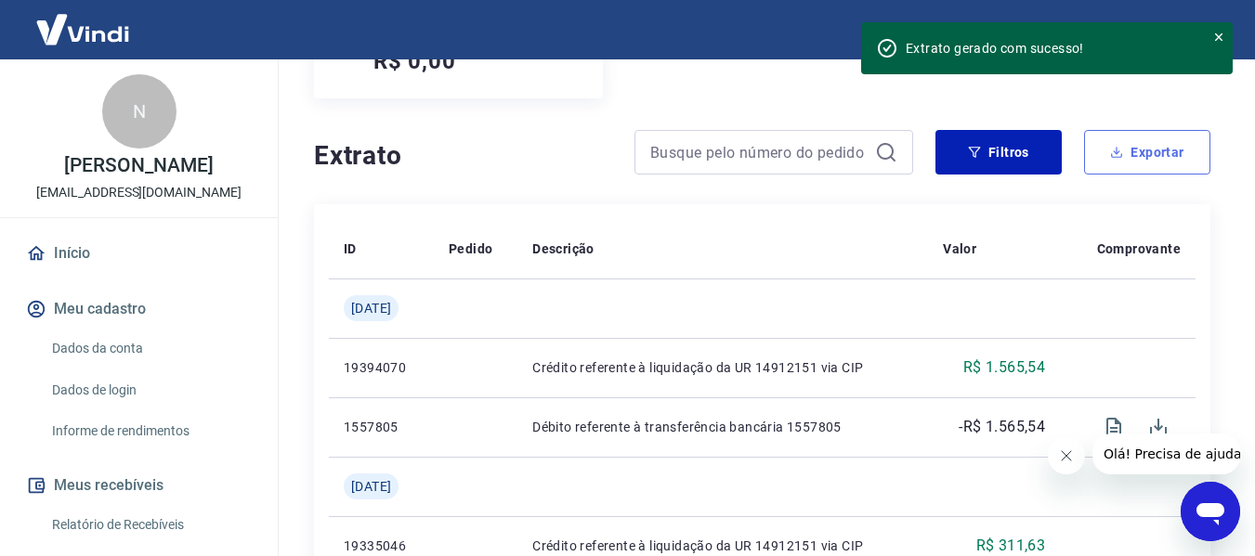
click at [1151, 155] on button "Exportar" at bounding box center [1147, 152] width 126 height 45
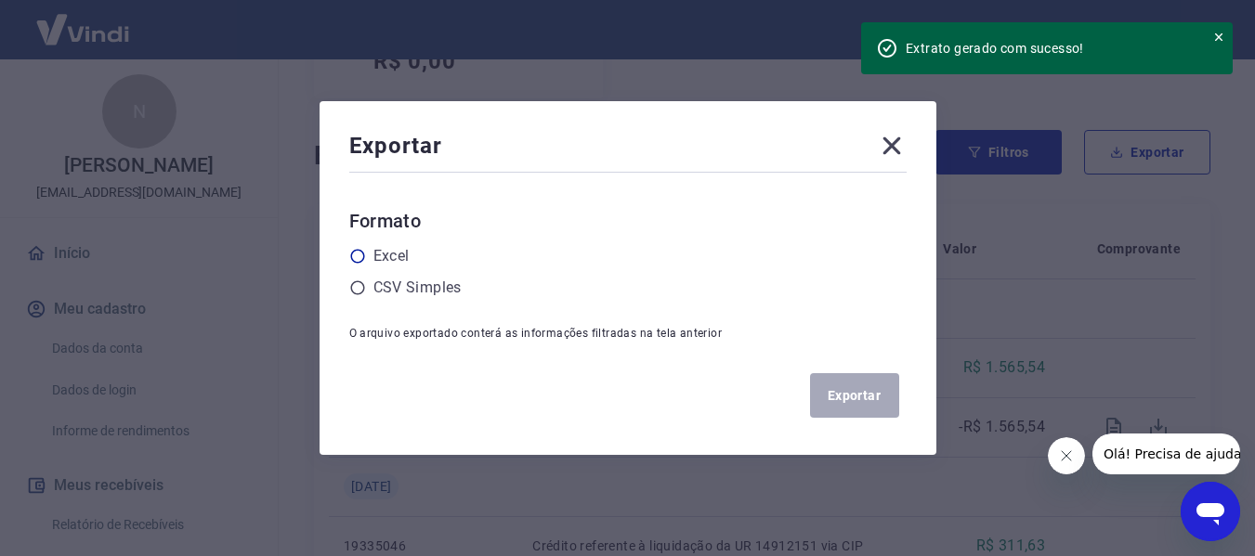
click at [358, 255] on icon at bounding box center [357, 257] width 14 height 14
click at [0, 0] on input "radio" at bounding box center [0, 0] width 0 height 0
click at [834, 384] on button "Exportar" at bounding box center [854, 395] width 89 height 45
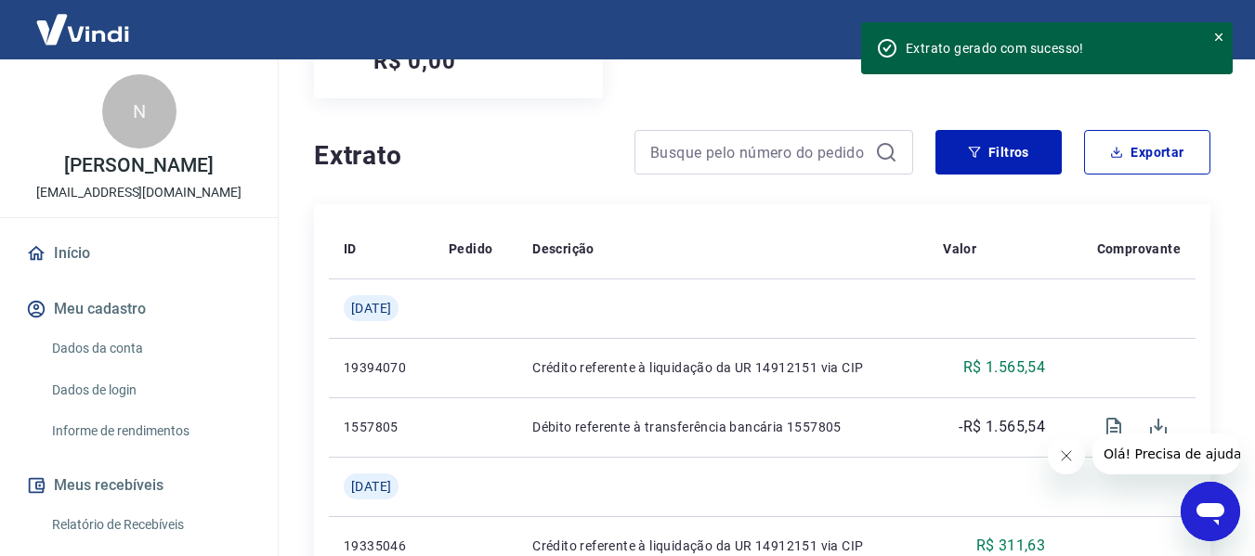
scroll to position [21, 0]
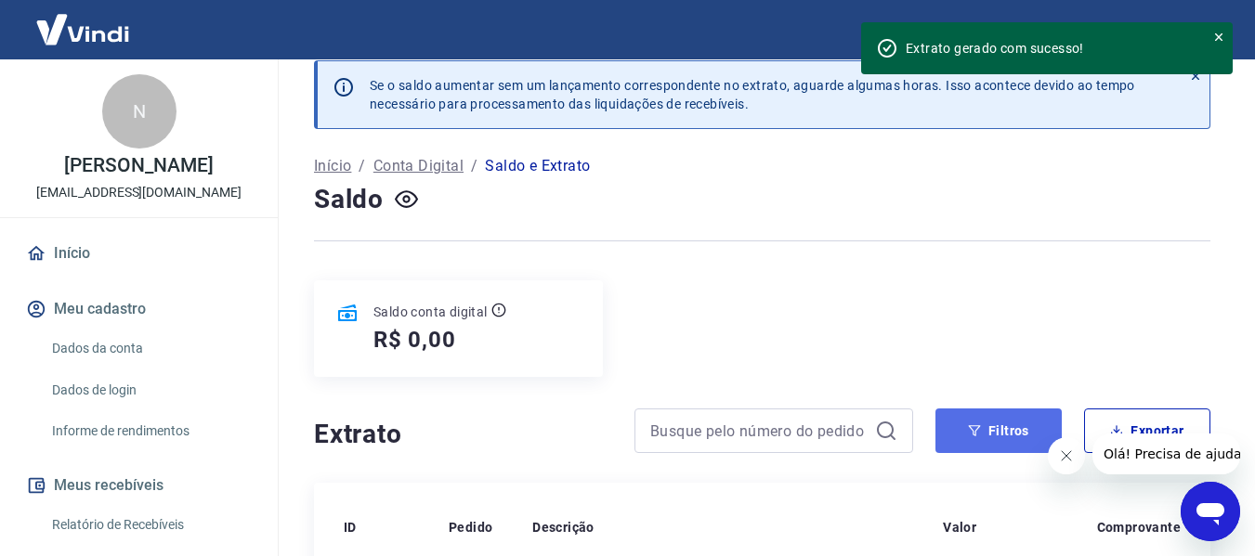
click at [951, 414] on button "Filtros" at bounding box center [998, 431] width 126 height 45
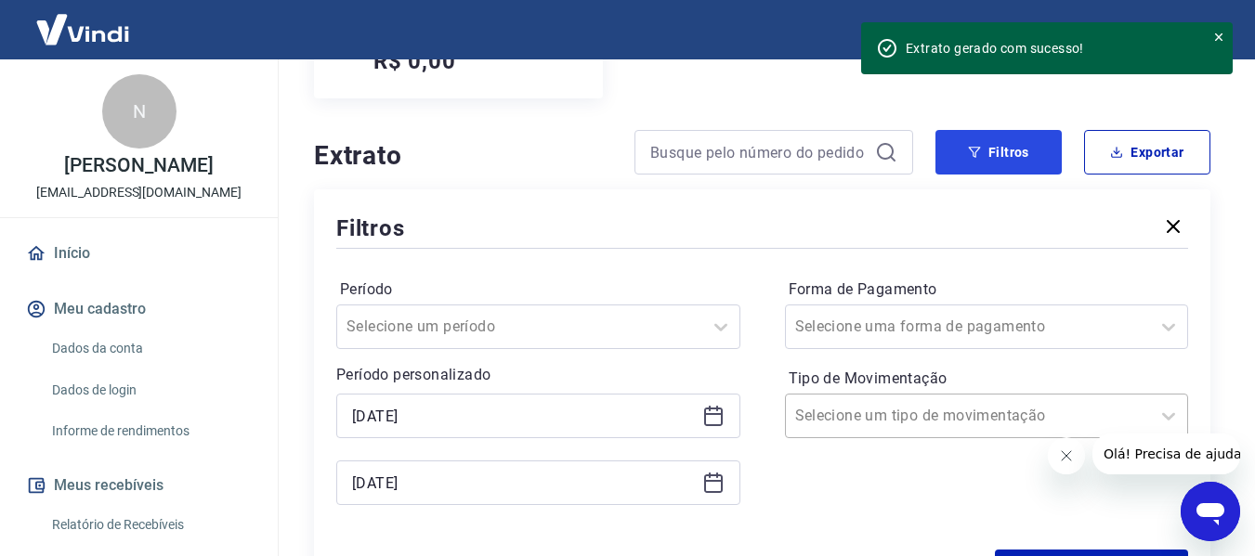
scroll to position [393, 0]
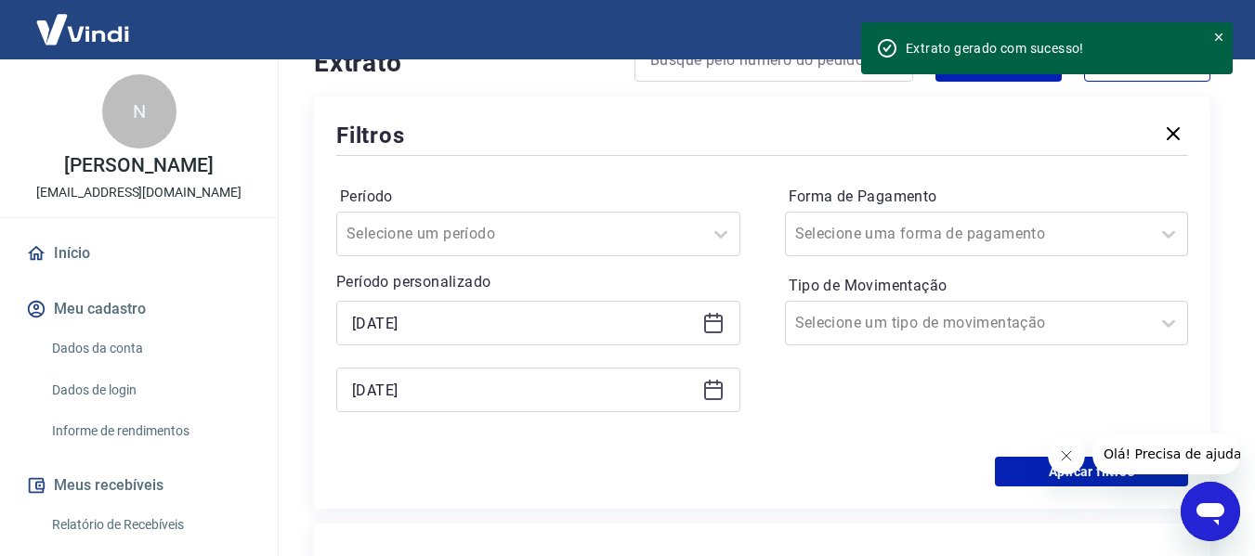
click at [709, 325] on icon at bounding box center [713, 323] width 22 height 22
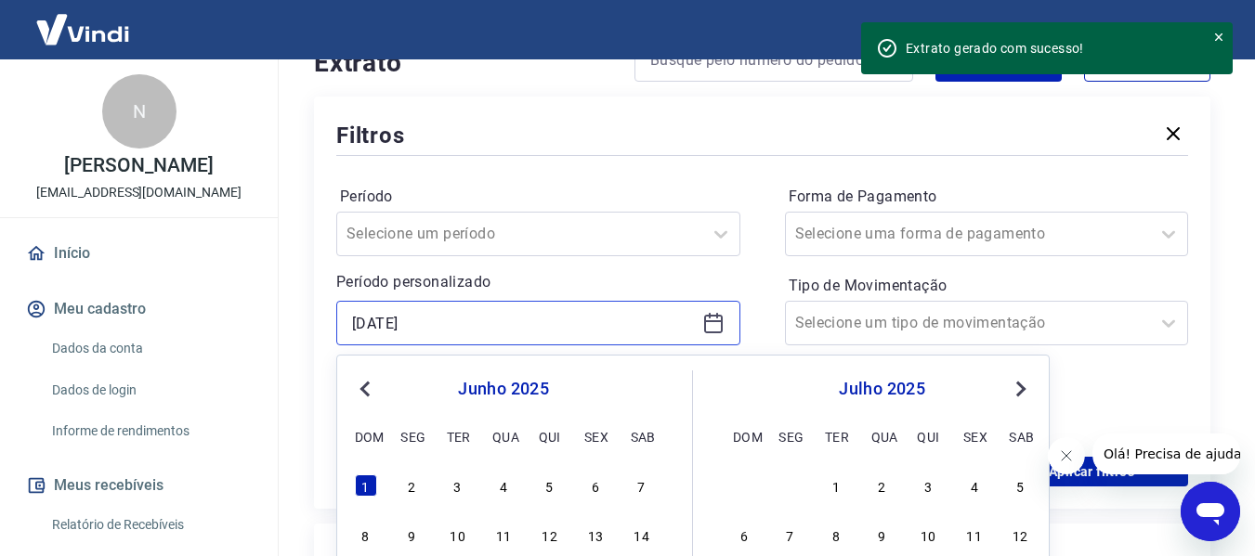
scroll to position [579, 0]
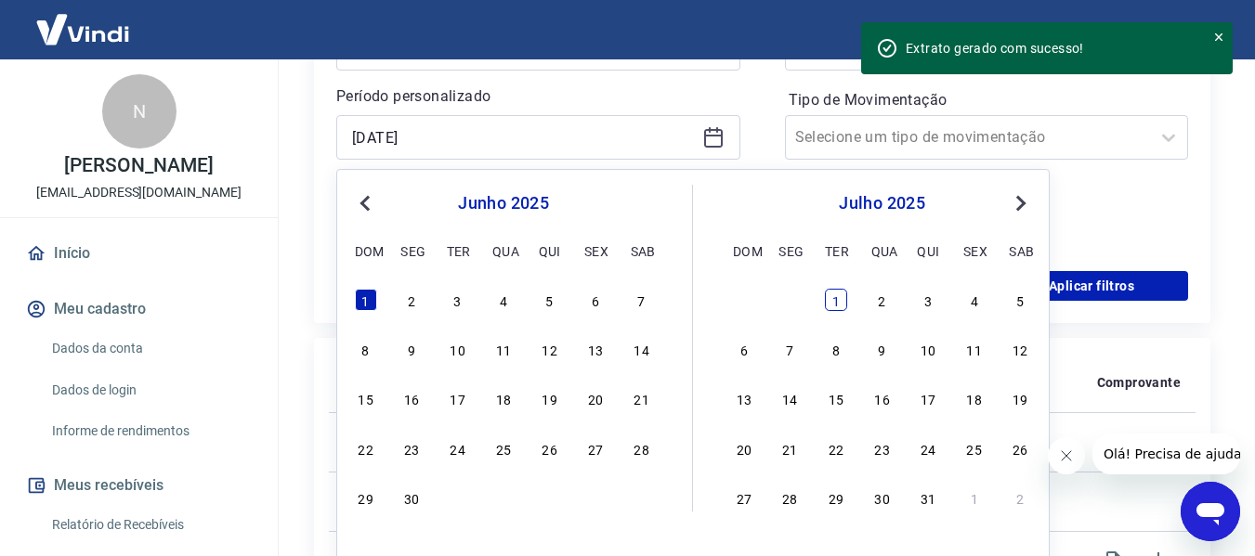
click at [833, 304] on div "1" at bounding box center [836, 300] width 22 height 22
type input "[DATE]"
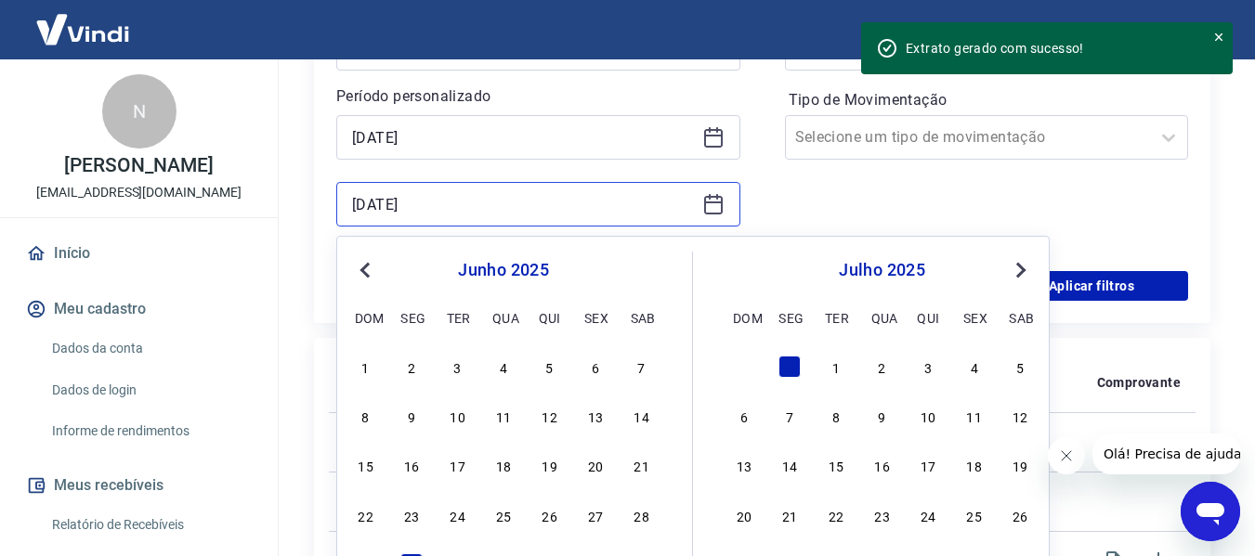
click at [650, 207] on input "[DATE]" at bounding box center [523, 204] width 343 height 28
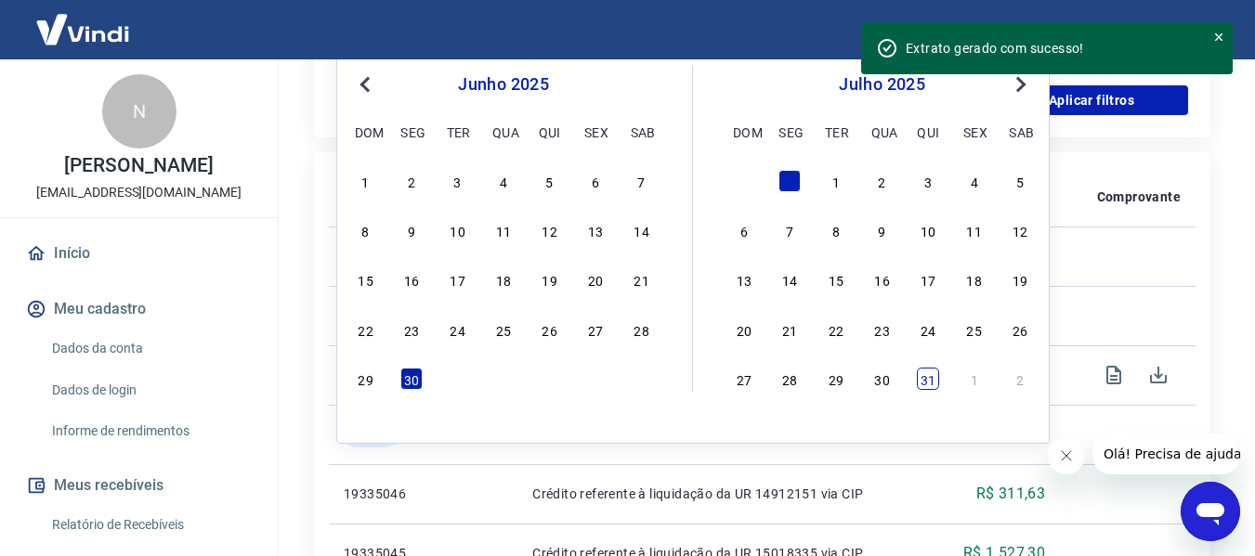
click at [926, 389] on div "31" at bounding box center [928, 379] width 22 height 22
type input "[DATE]"
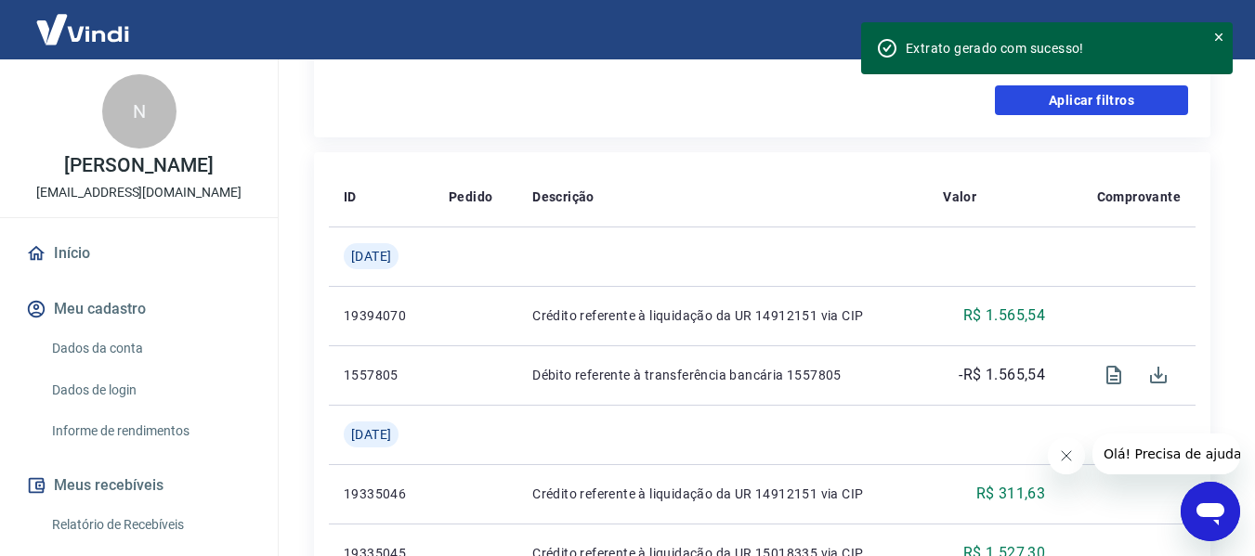
click at [1099, 109] on button "Aplicar filtros" at bounding box center [1091, 100] width 193 height 30
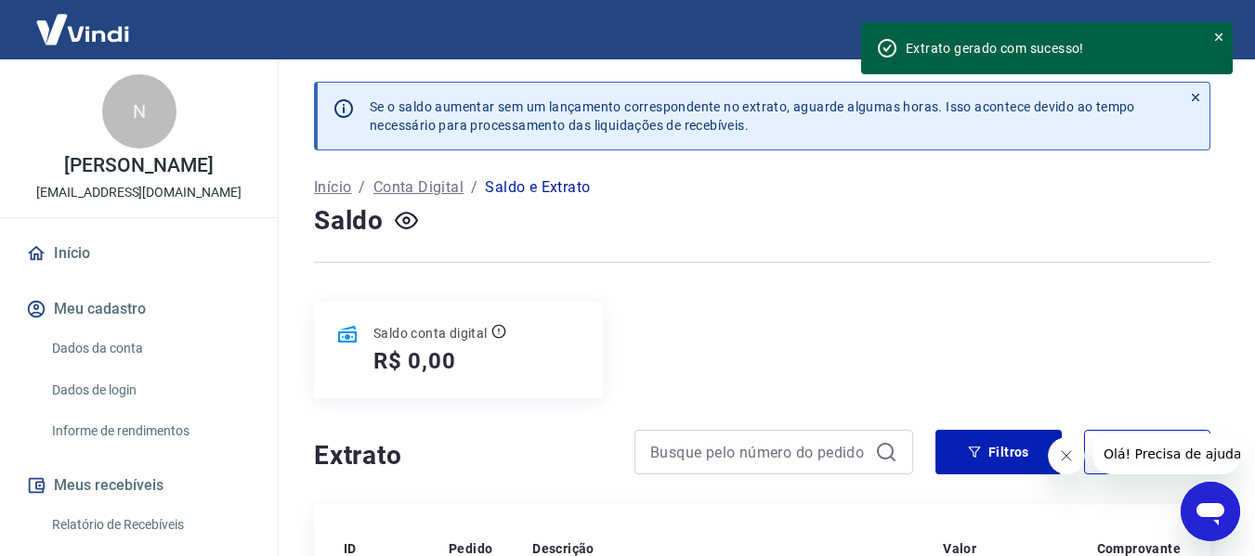
scroll to position [186, 0]
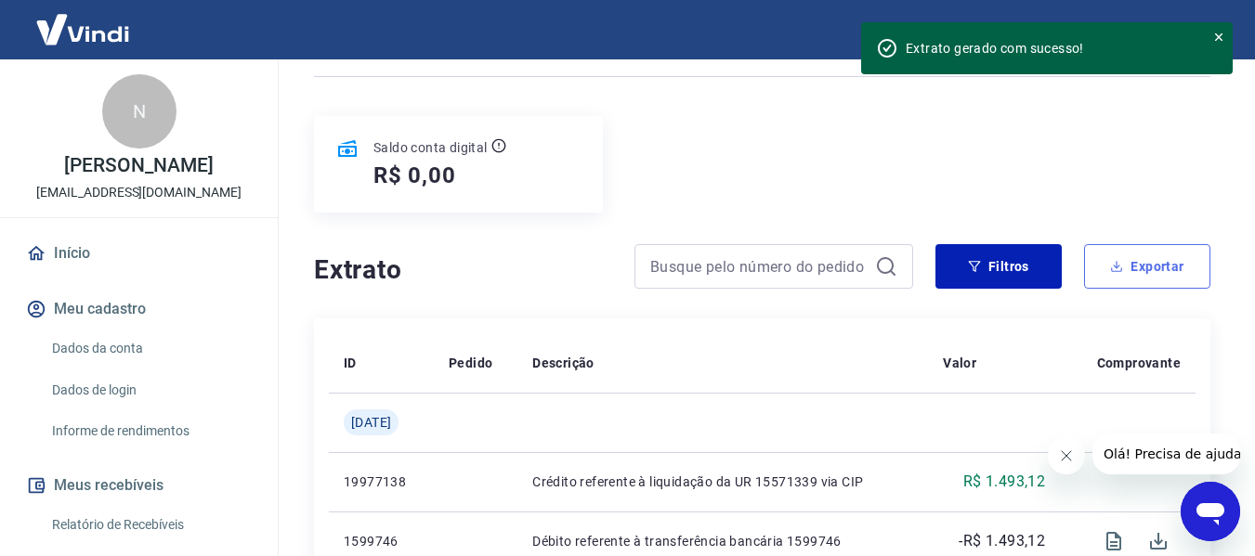
click at [1124, 267] on button "Exportar" at bounding box center [1147, 266] width 126 height 45
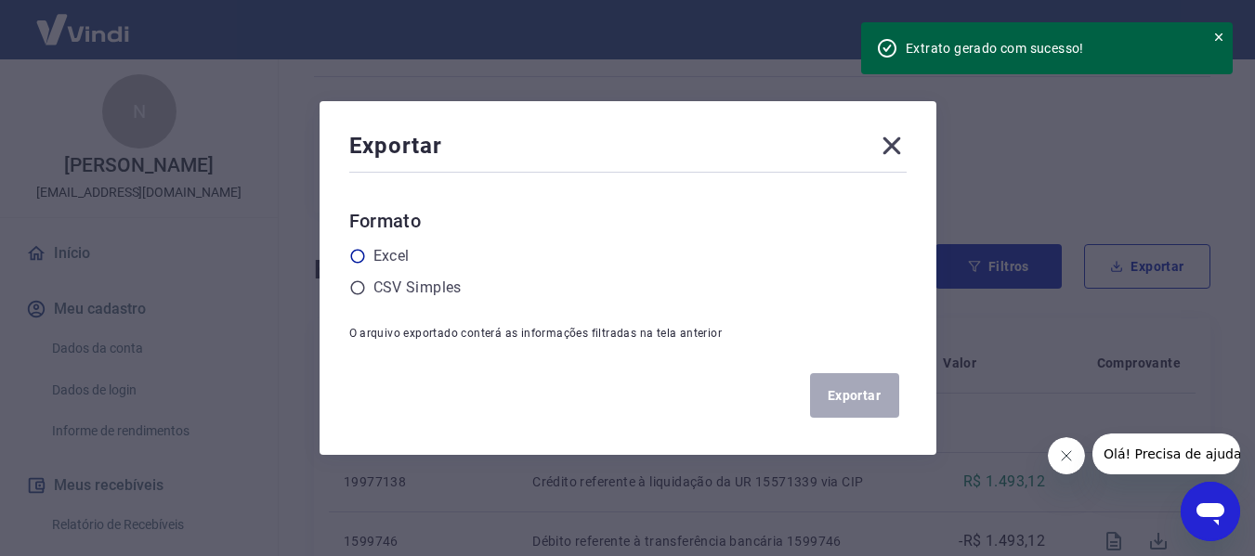
click at [383, 254] on label "Excel" at bounding box center [391, 256] width 36 height 22
click at [0, 0] on input "radio" at bounding box center [0, 0] width 0 height 0
click at [861, 401] on button "Exportar" at bounding box center [854, 395] width 89 height 45
